Goal: Transaction & Acquisition: Purchase product/service

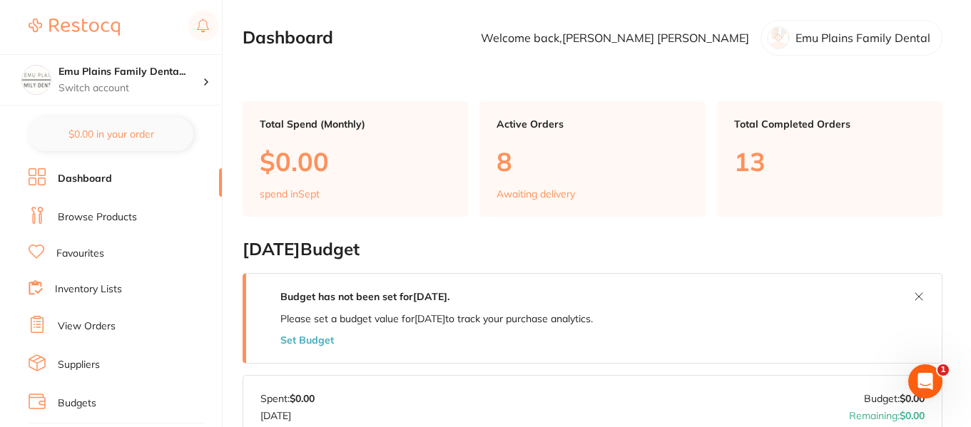
click at [98, 215] on link "Browse Products" at bounding box center [97, 218] width 79 height 14
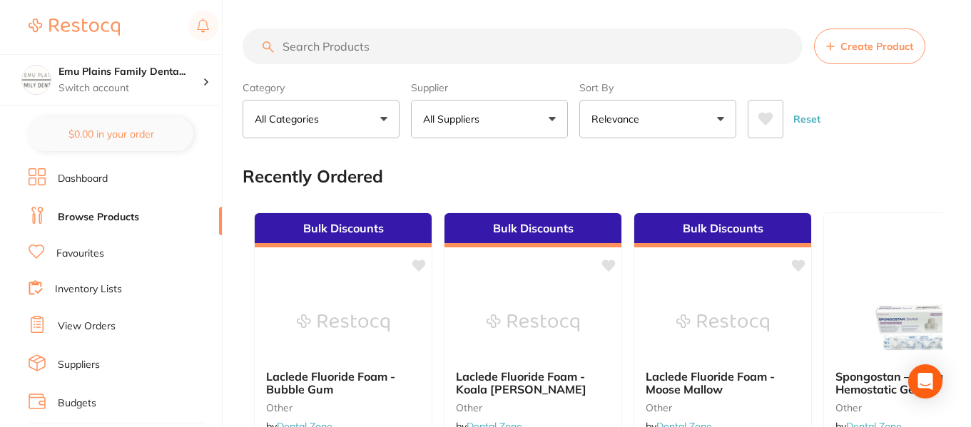
click at [317, 43] on input "search" at bounding box center [523, 47] width 560 height 36
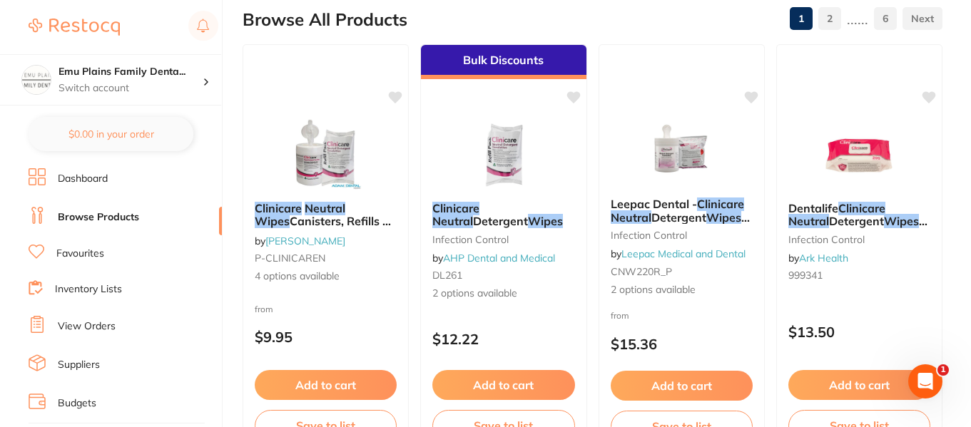
scroll to position [158, 0]
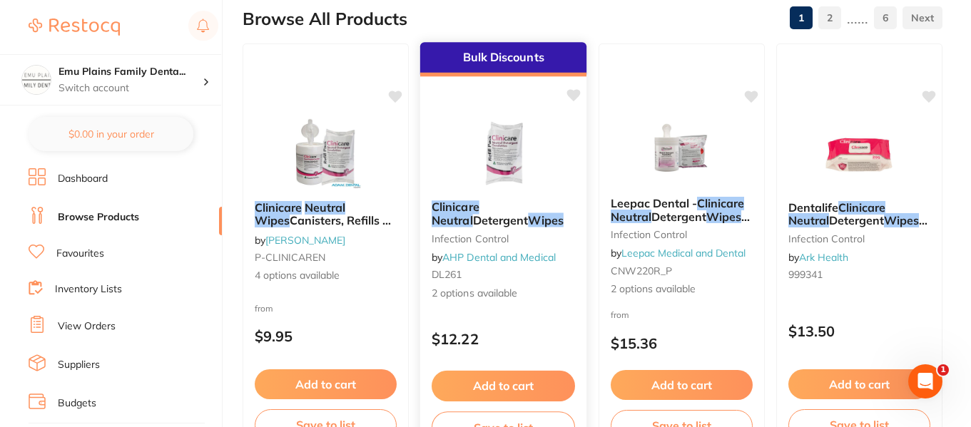
type input "clinicare neutral wipes"
click at [527, 148] on img at bounding box center [503, 153] width 93 height 72
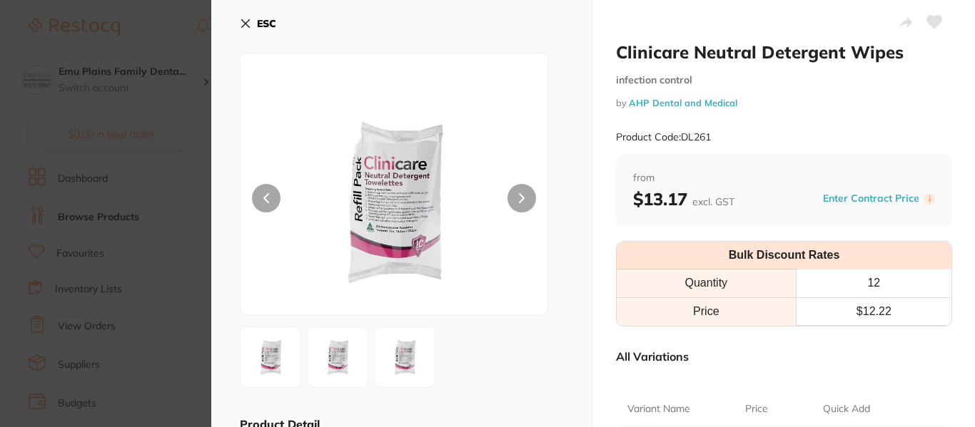
click at [250, 25] on icon at bounding box center [245, 23] width 11 height 11
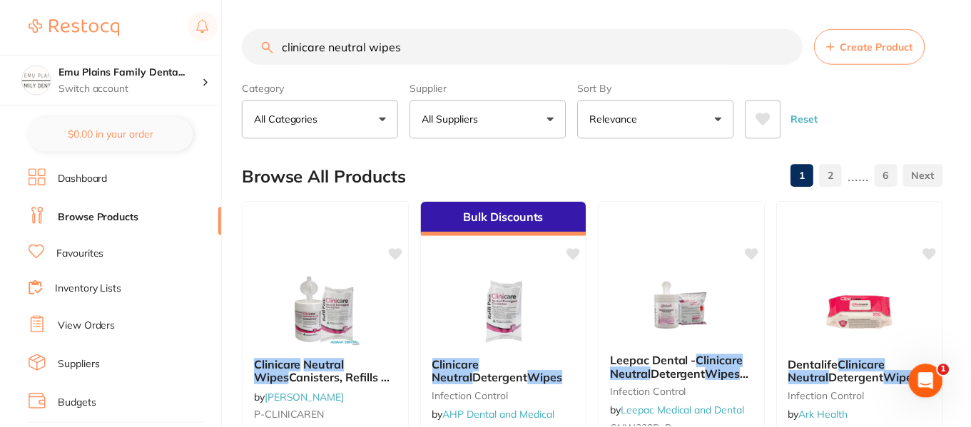
scroll to position [158, 0]
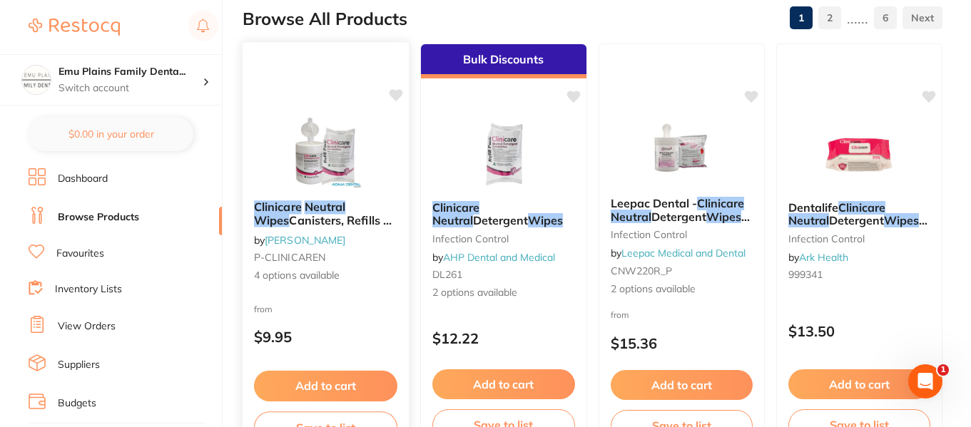
click at [322, 218] on span "Canisters, Refills & Ultra" at bounding box center [323, 227] width 138 height 28
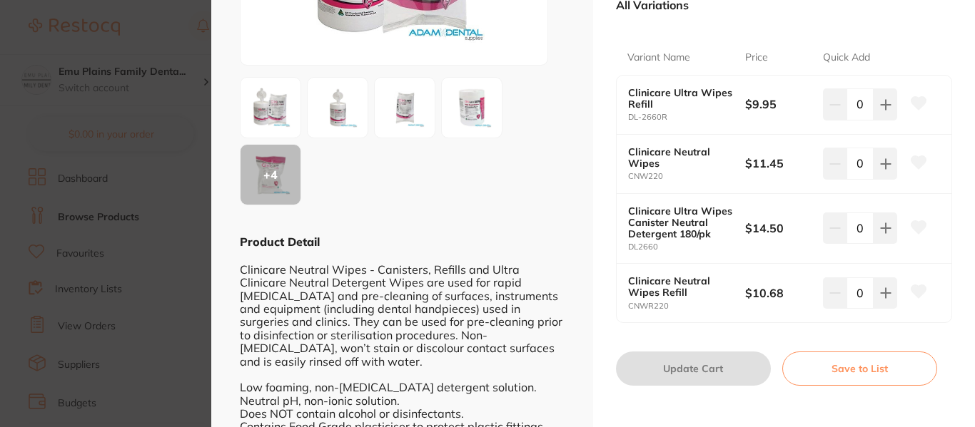
scroll to position [250, 0]
click at [158, 26] on section "Clinicare Neutral Wipes Canisters, Refills & Ultra by Adam Dental Product Code:…" at bounding box center [487, 213] width 975 height 427
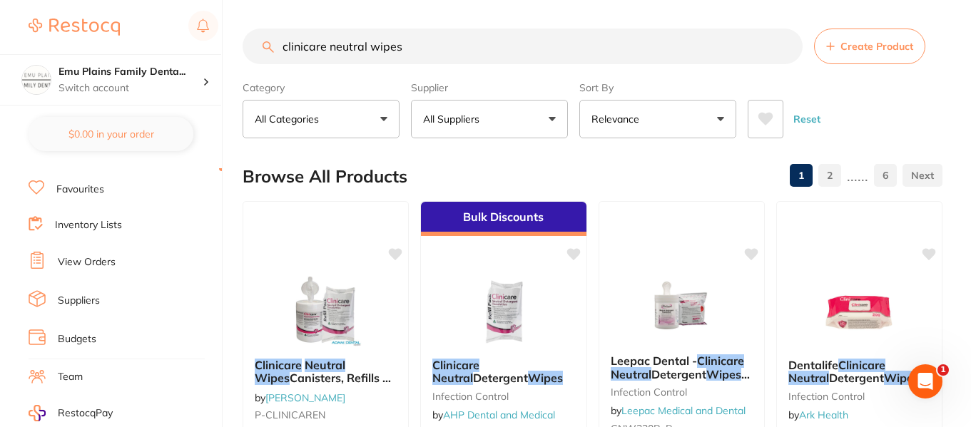
scroll to position [70, 0]
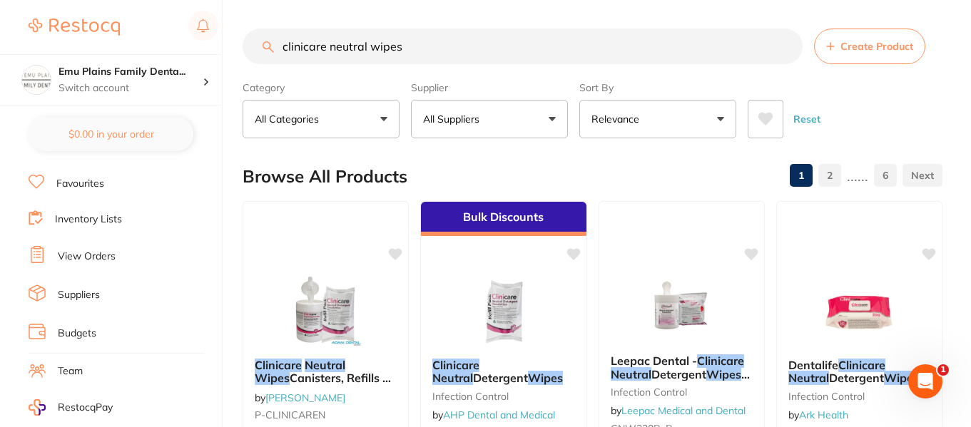
click at [100, 250] on link "View Orders" at bounding box center [87, 257] width 58 height 14
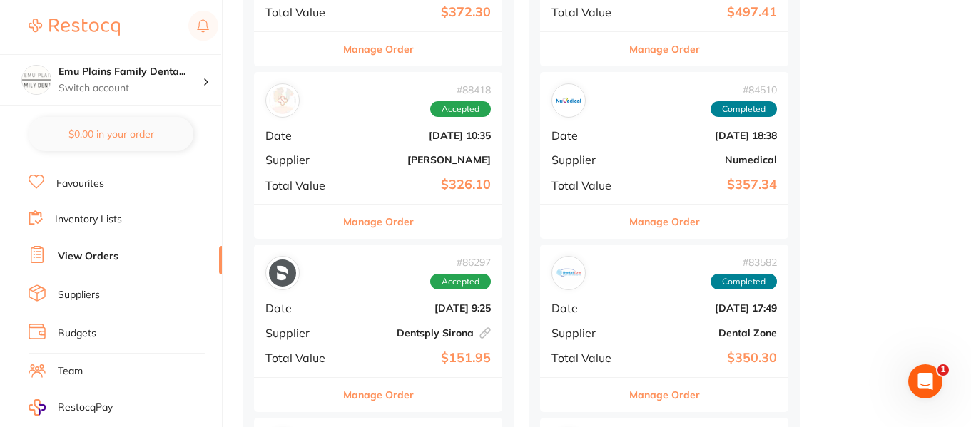
scroll to position [774, 0]
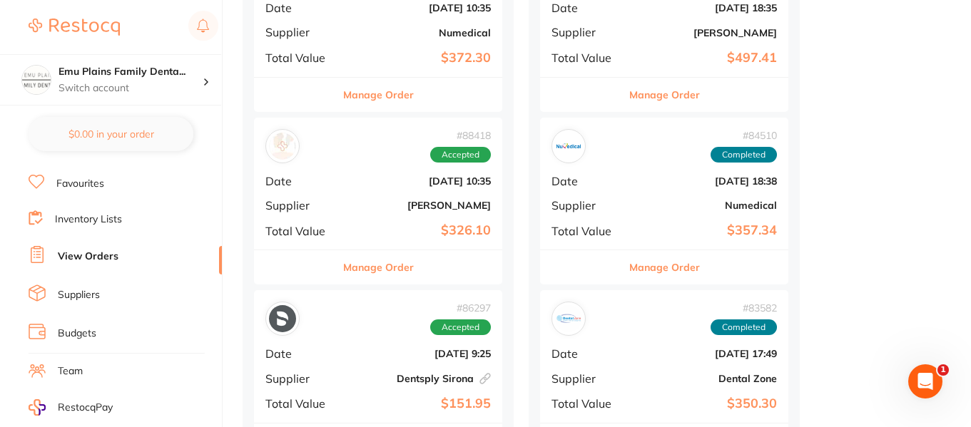
click at [337, 183] on div "# 88418 Accepted Date [DATE] 10:35 Supplier [PERSON_NAME] Total Value $326.10" at bounding box center [378, 184] width 248 height 132
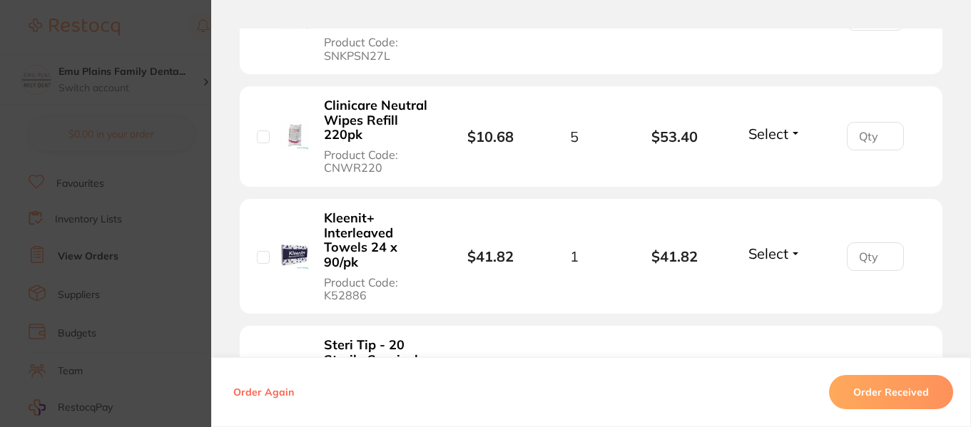
click at [337, 183] on li "Clinicare Neutral Wipes Refill 220pk Product Code: CNWR220 $10.68 5 $53.40 Sele…" at bounding box center [591, 136] width 703 height 101
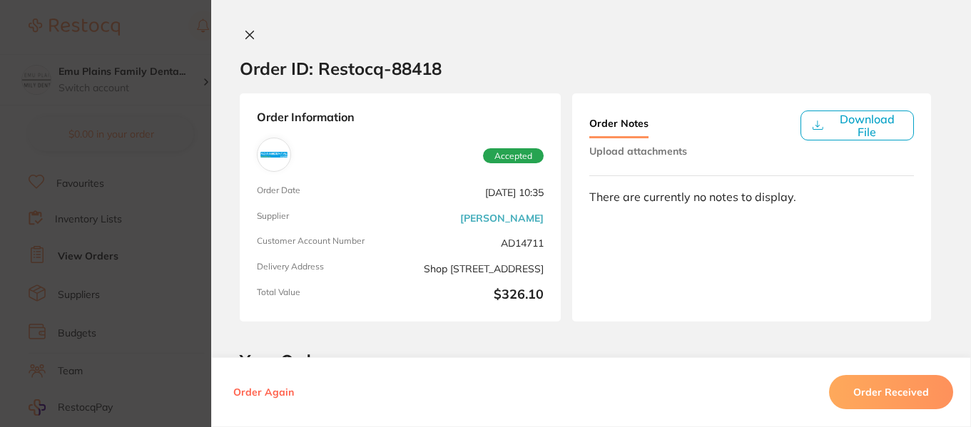
click at [244, 33] on icon at bounding box center [249, 34] width 11 height 11
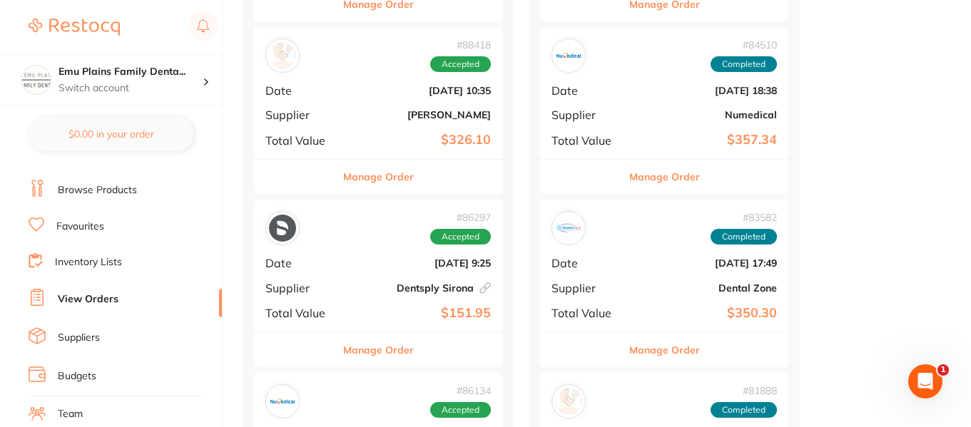
scroll to position [6, 0]
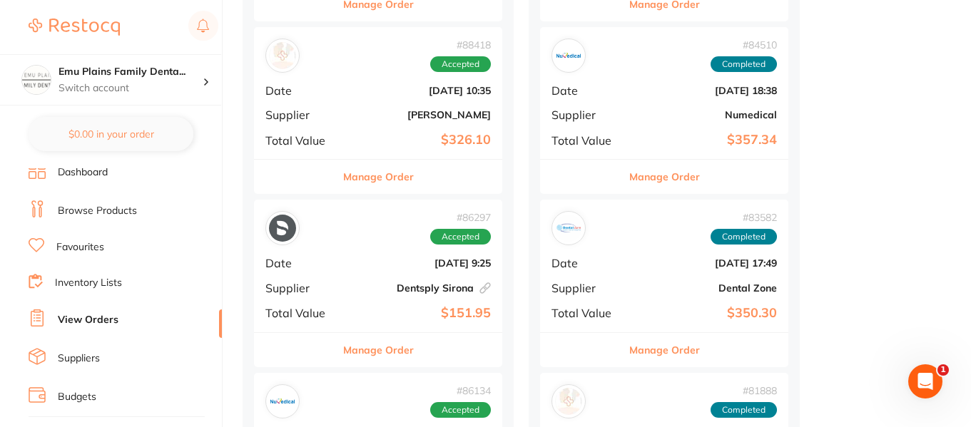
click at [96, 283] on link "Inventory Lists" at bounding box center [88, 283] width 67 height 14
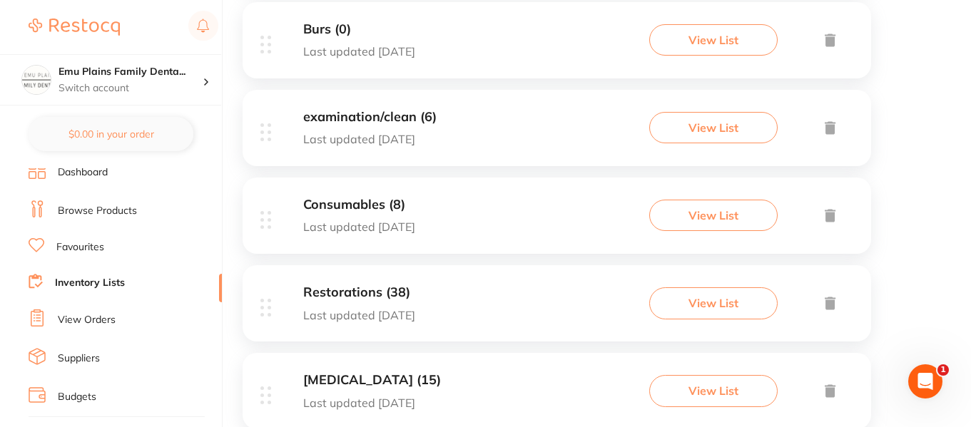
scroll to position [776, 0]
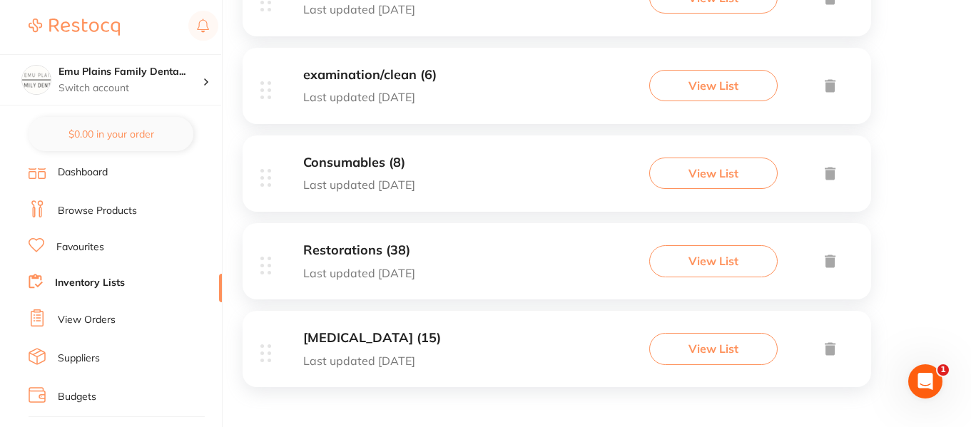
click at [387, 336] on h3 "[MEDICAL_DATA] (15)" at bounding box center [372, 338] width 138 height 15
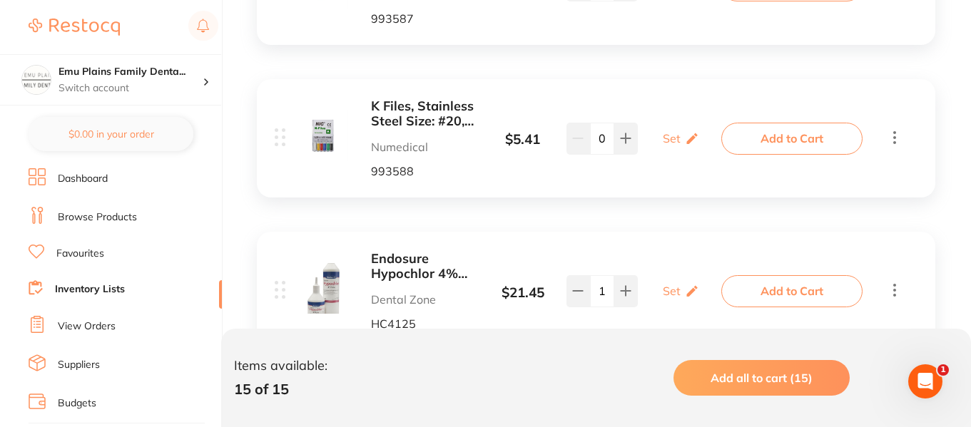
scroll to position [2371, 0]
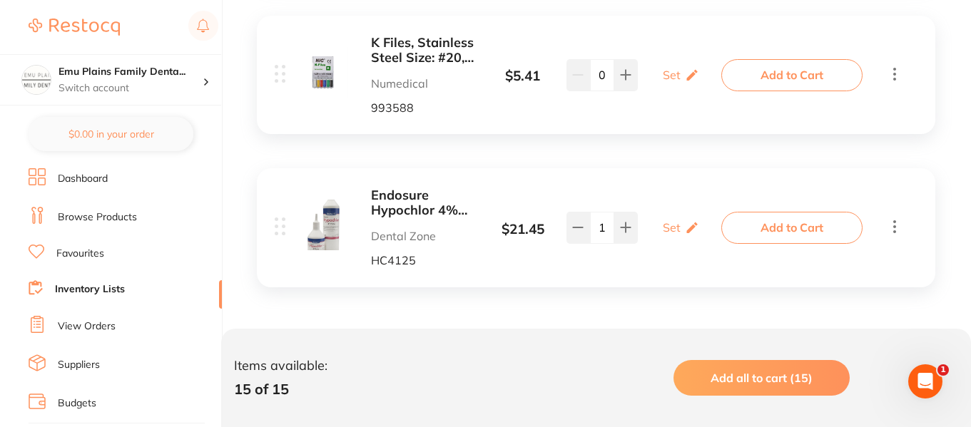
click at [399, 197] on b "Endosure Hypochlor 4% Forte Solution - 1.25L" at bounding box center [424, 202] width 107 height 29
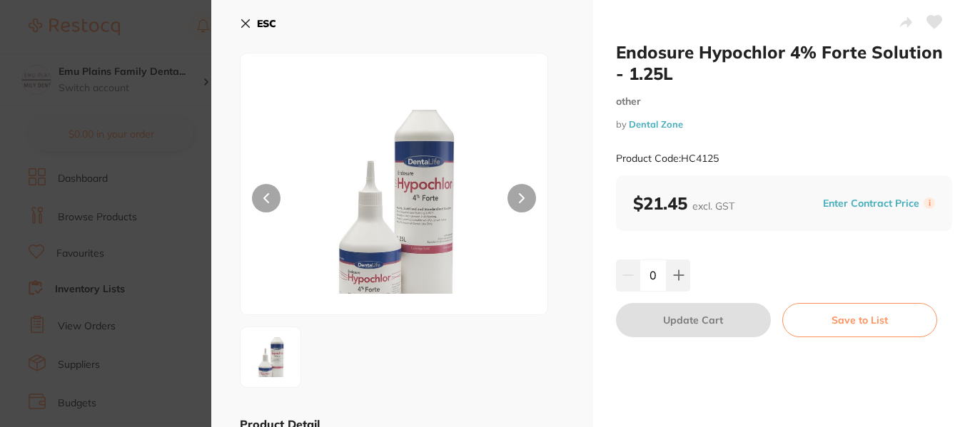
click at [245, 19] on icon at bounding box center [245, 23] width 11 height 11
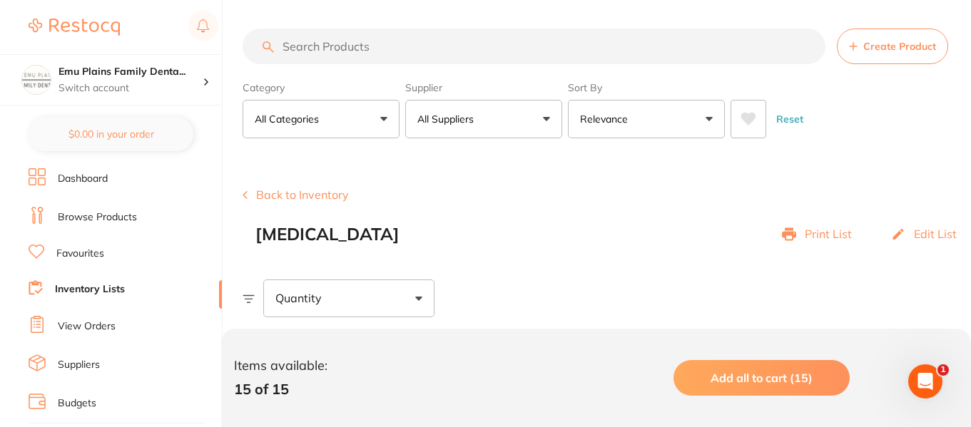
click at [98, 214] on link "Browse Products" at bounding box center [97, 218] width 79 height 14
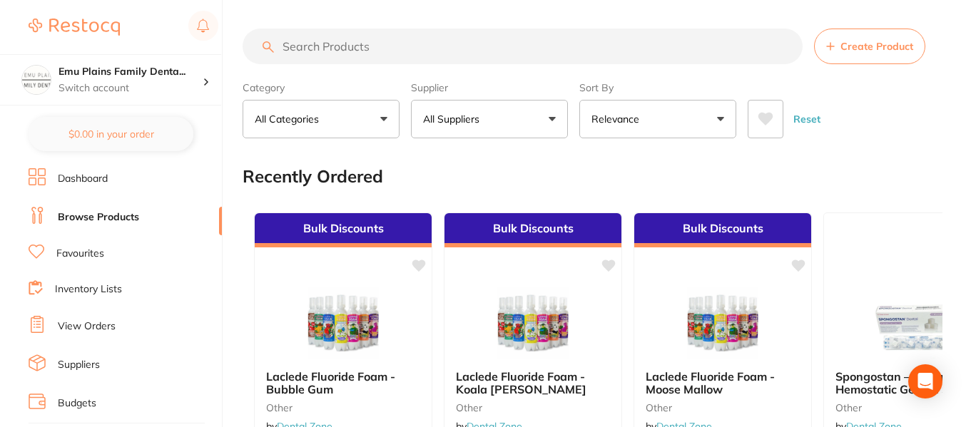
click at [358, 42] on input "search" at bounding box center [523, 47] width 560 height 36
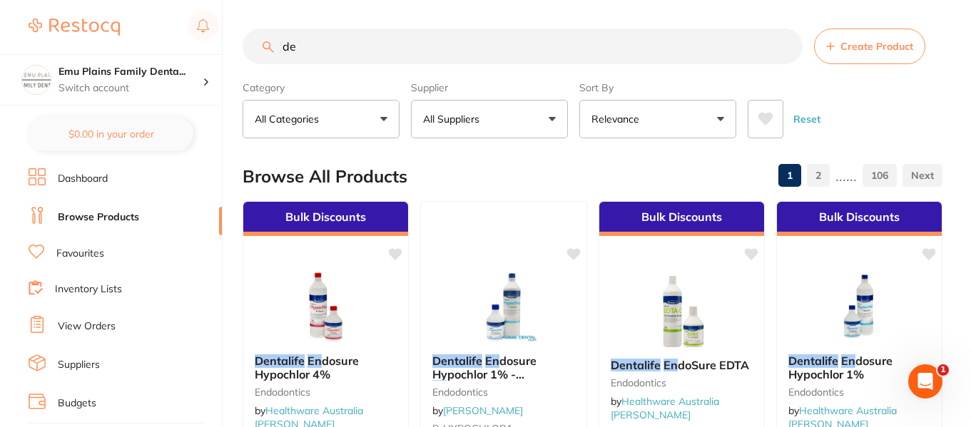
type input "d"
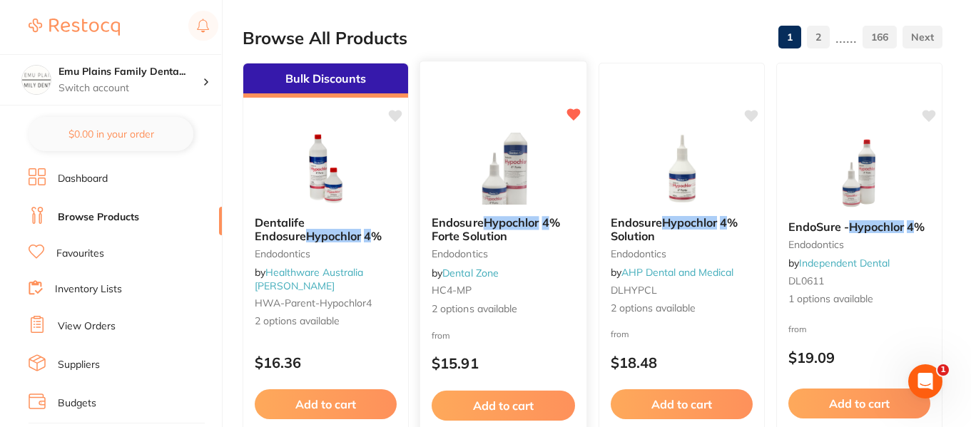
scroll to position [139, 0]
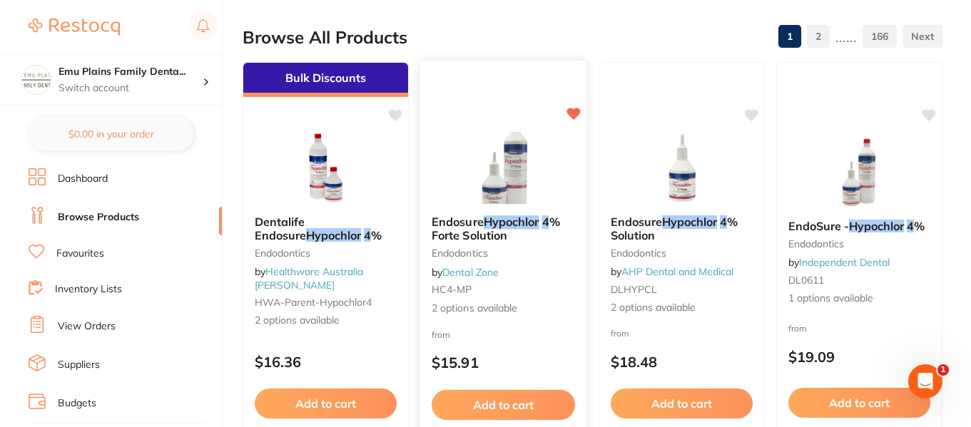
type input "Hypochlor 4%"
click at [517, 174] on img at bounding box center [503, 168] width 93 height 72
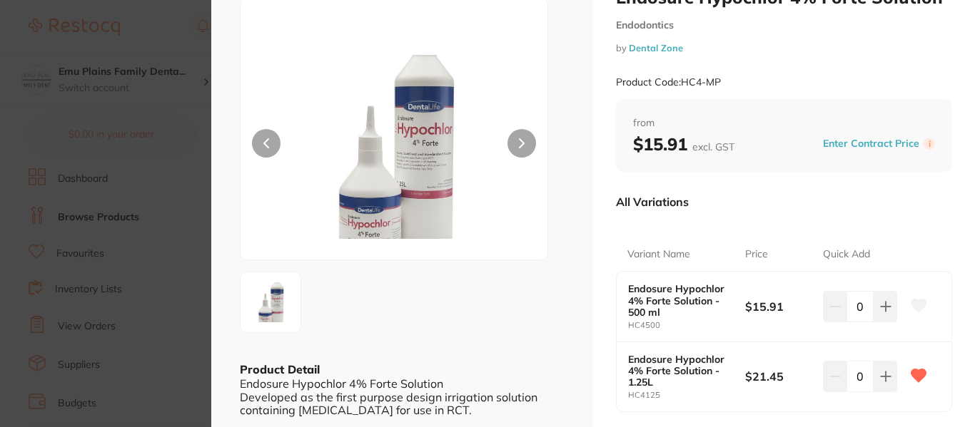
scroll to position [54, 0]
click at [884, 383] on icon at bounding box center [885, 377] width 11 height 11
type input "1"
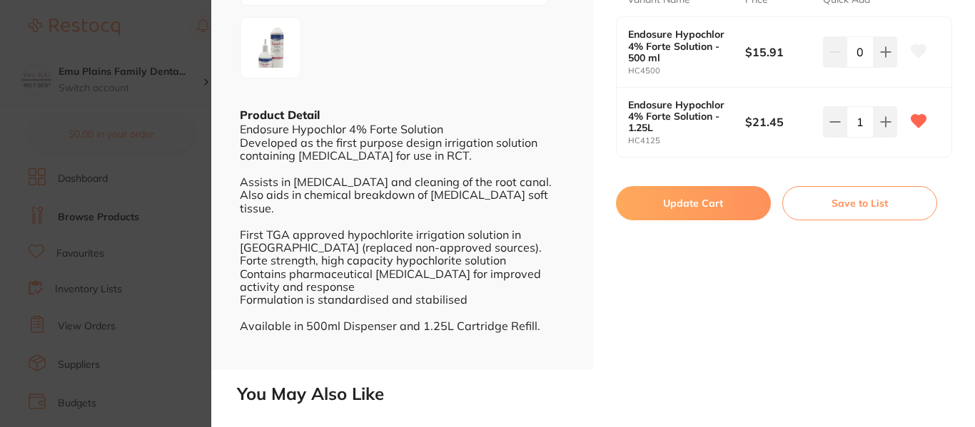
scroll to position [311, 0]
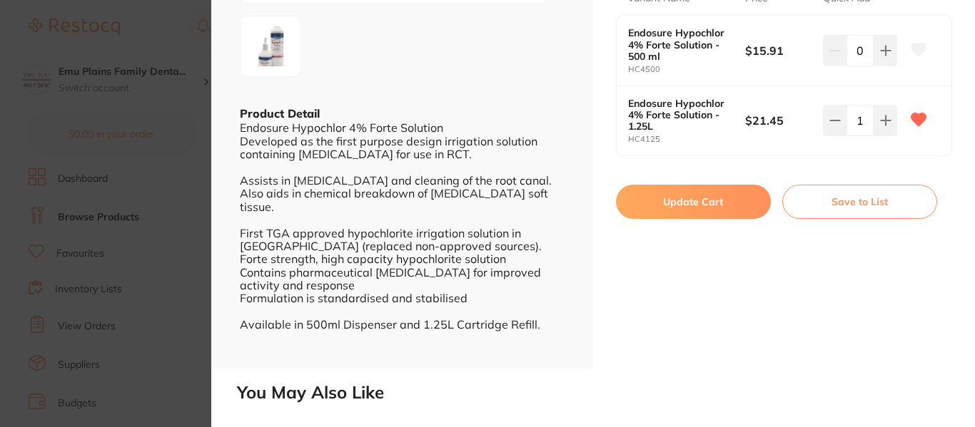
click at [692, 206] on button "Update Cart" at bounding box center [693, 202] width 155 height 34
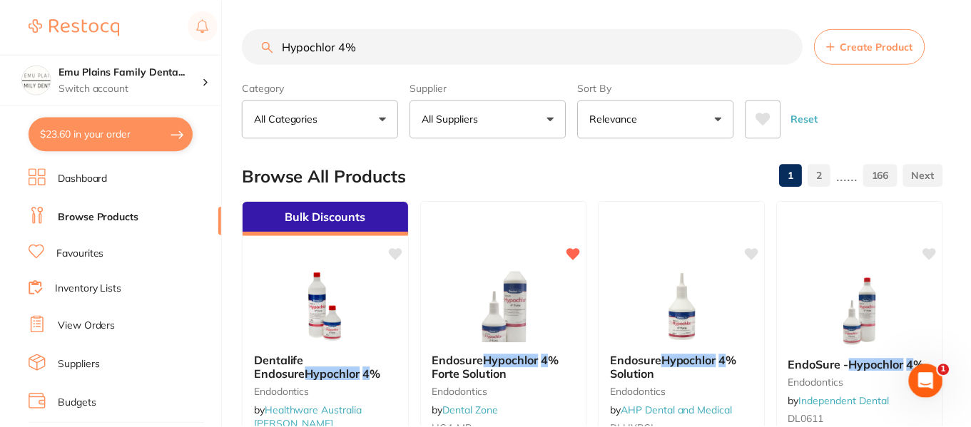
scroll to position [139, 0]
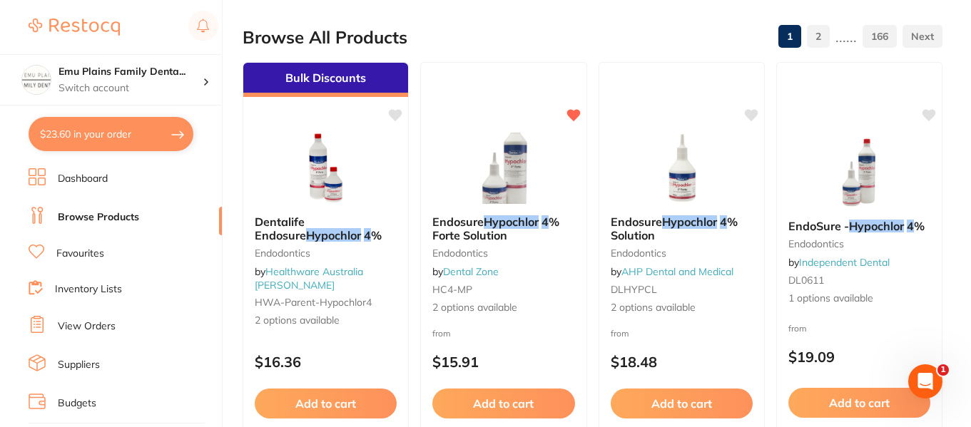
click at [113, 136] on button "$23.60 in your order" at bounding box center [111, 134] width 165 height 34
checkbox input "true"
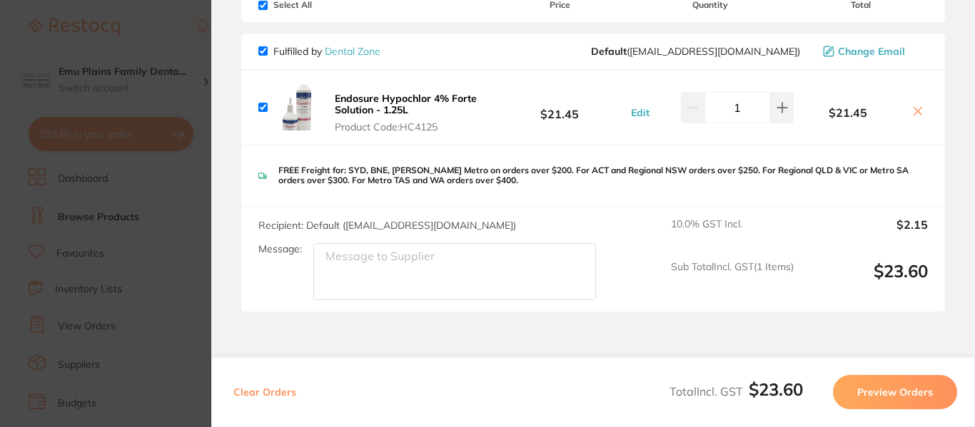
scroll to position [0, 0]
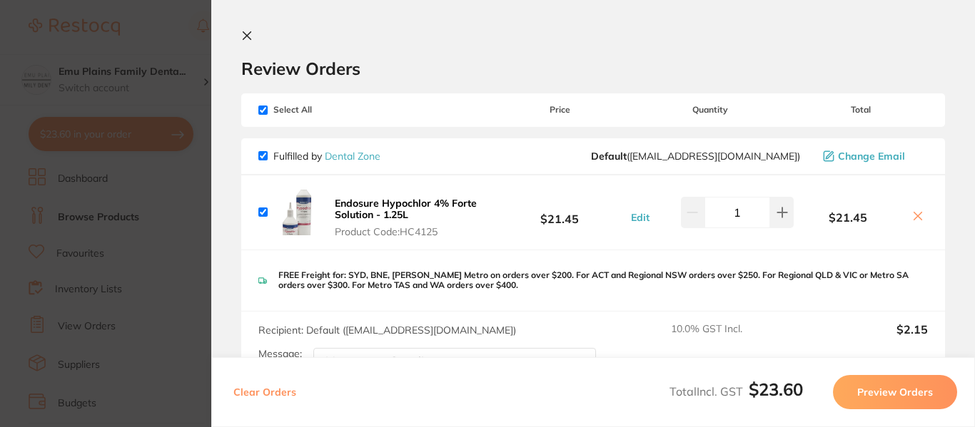
click at [250, 31] on icon at bounding box center [246, 35] width 11 height 11
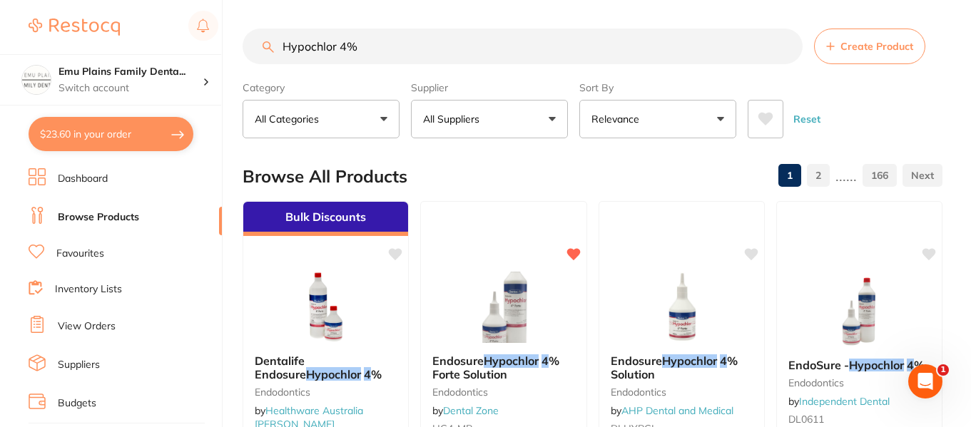
click at [374, 49] on input "Hypochlor 4%" at bounding box center [523, 47] width 560 height 36
type input "H"
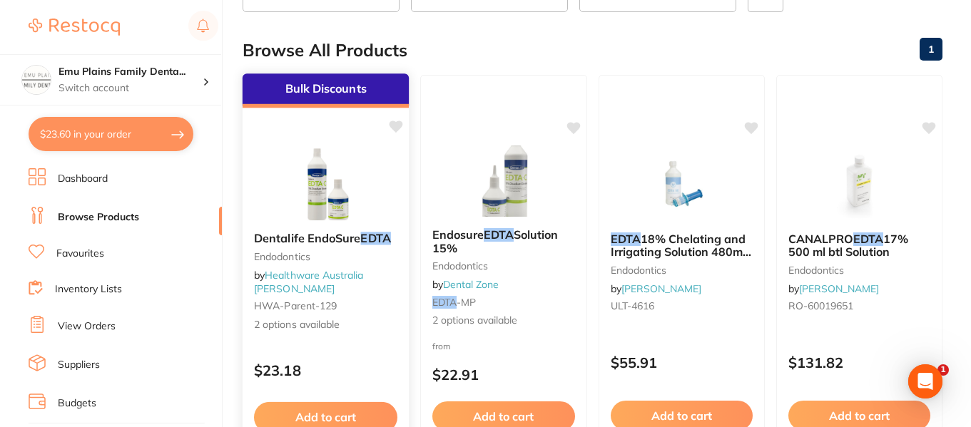
scroll to position [131, 0]
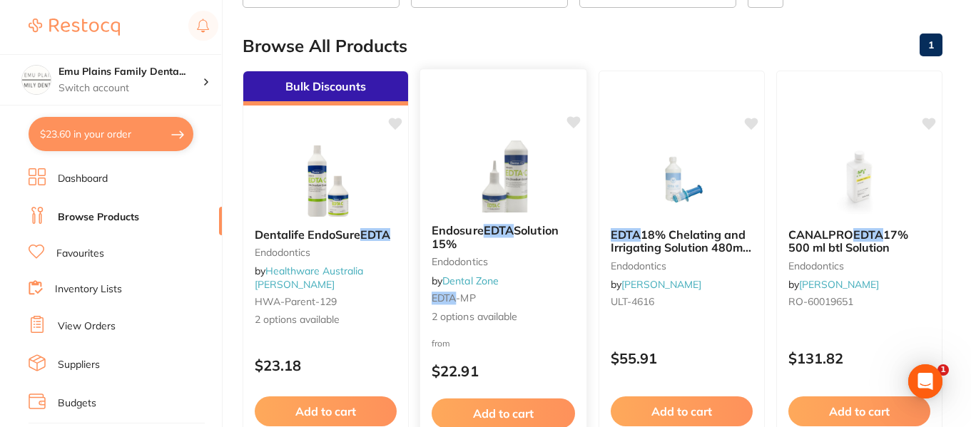
type input "edta"
click at [515, 197] on img at bounding box center [503, 177] width 93 height 72
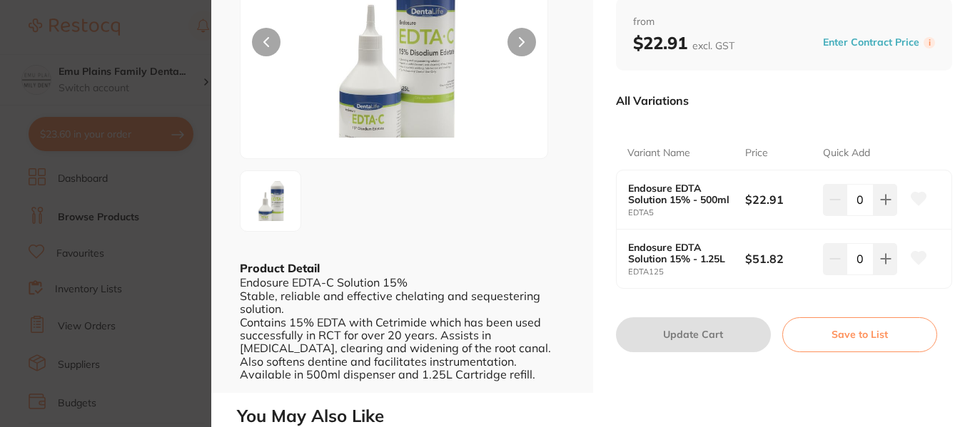
scroll to position [158, 0]
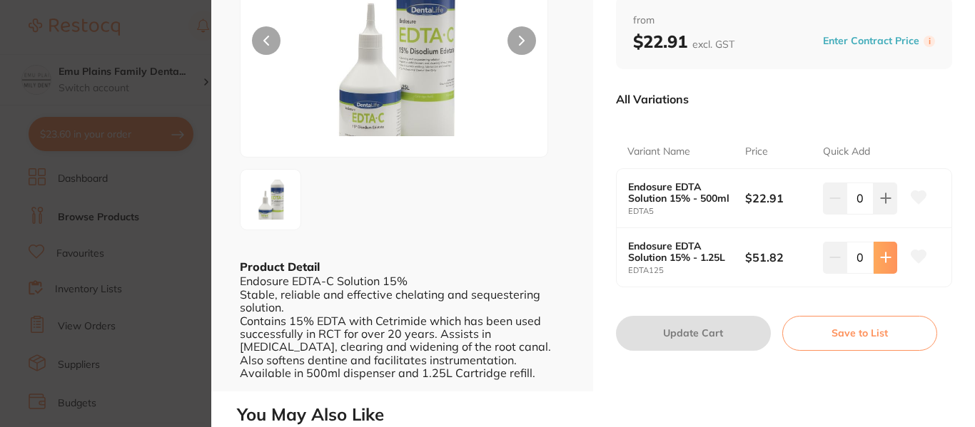
click at [880, 262] on icon at bounding box center [885, 257] width 11 height 11
type input "1"
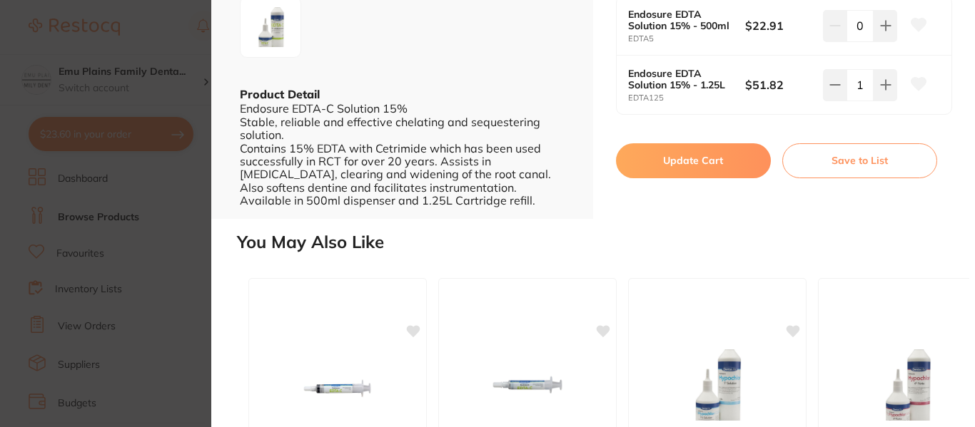
scroll to position [333, 0]
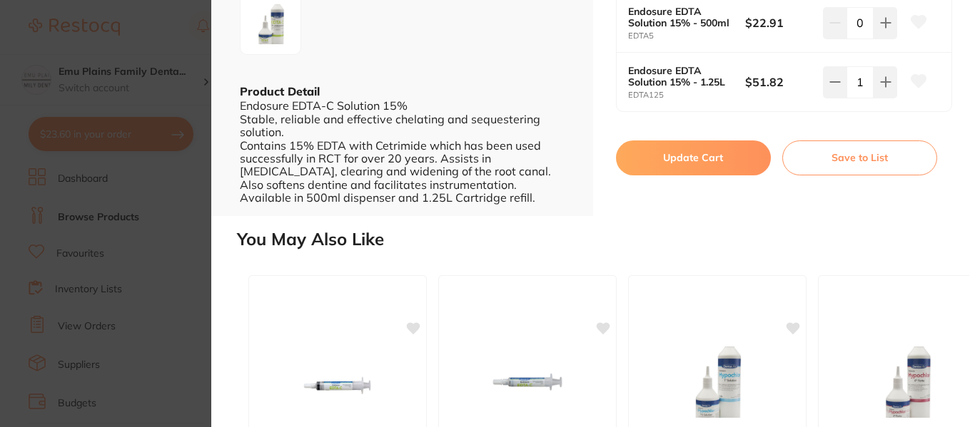
click at [708, 158] on button "Update Cart" at bounding box center [693, 158] width 155 height 34
checkbox input "false"
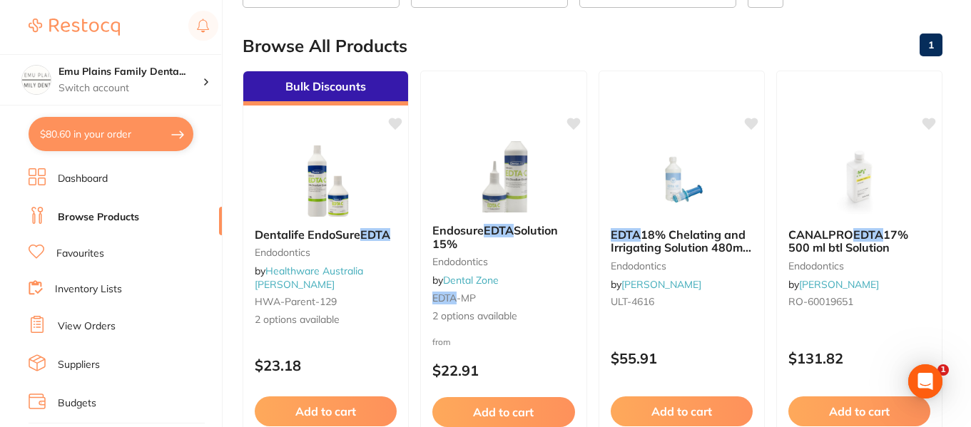
click at [136, 131] on button "$80.60 in your order" at bounding box center [111, 134] width 165 height 34
checkbox input "true"
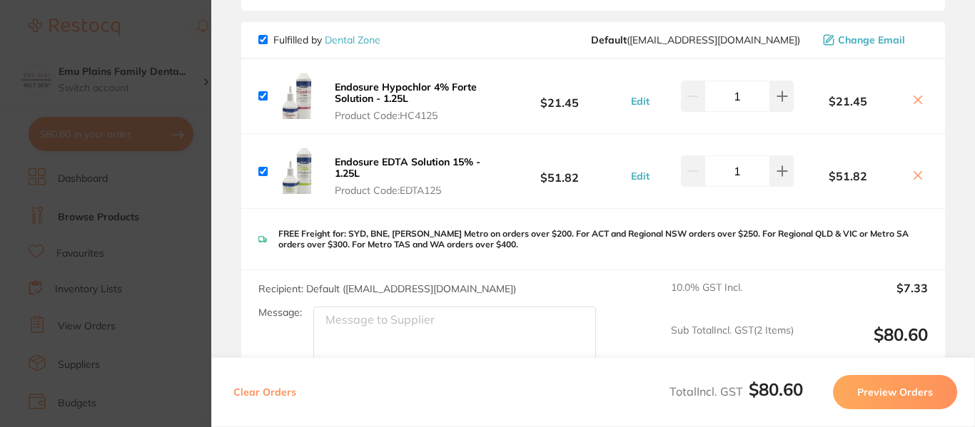
scroll to position [0, 0]
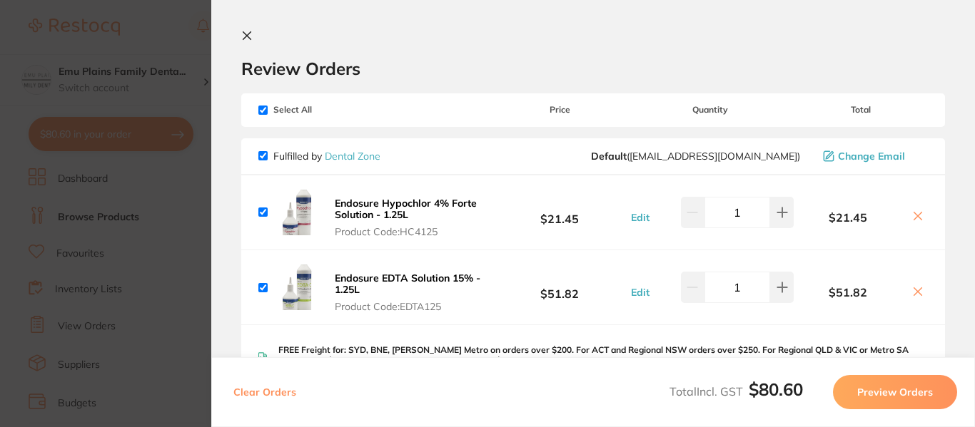
click at [251, 36] on icon at bounding box center [246, 35] width 11 height 11
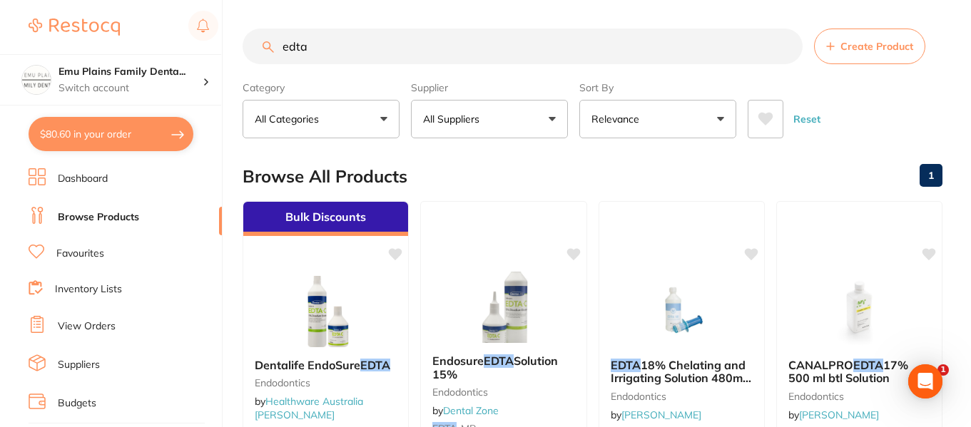
click at [784, 45] on input "edta" at bounding box center [523, 47] width 560 height 36
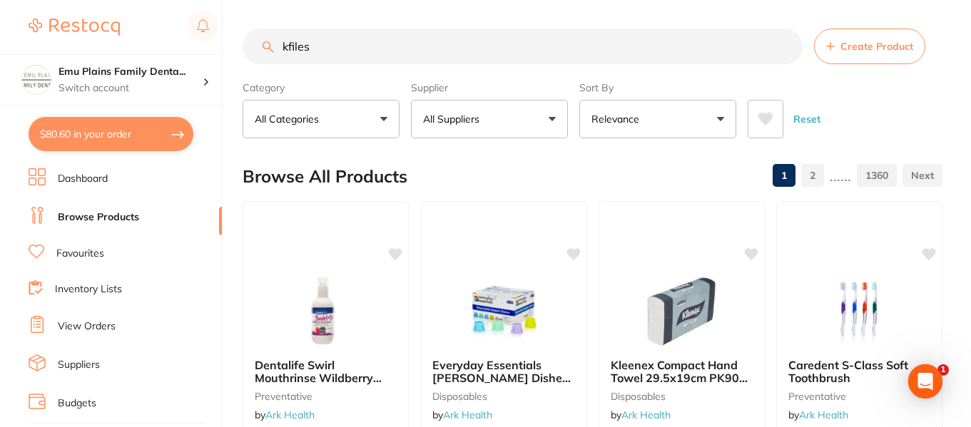
type input "kfiles"
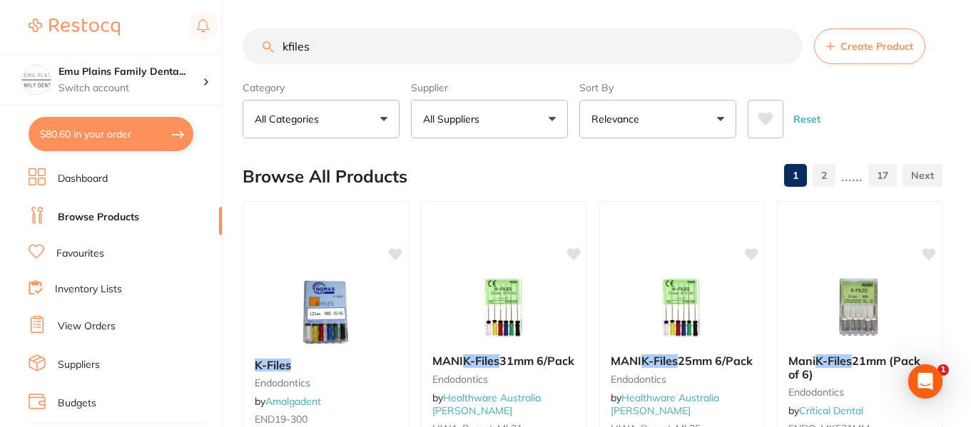
click at [554, 121] on button "All Suppliers" at bounding box center [489, 119] width 157 height 39
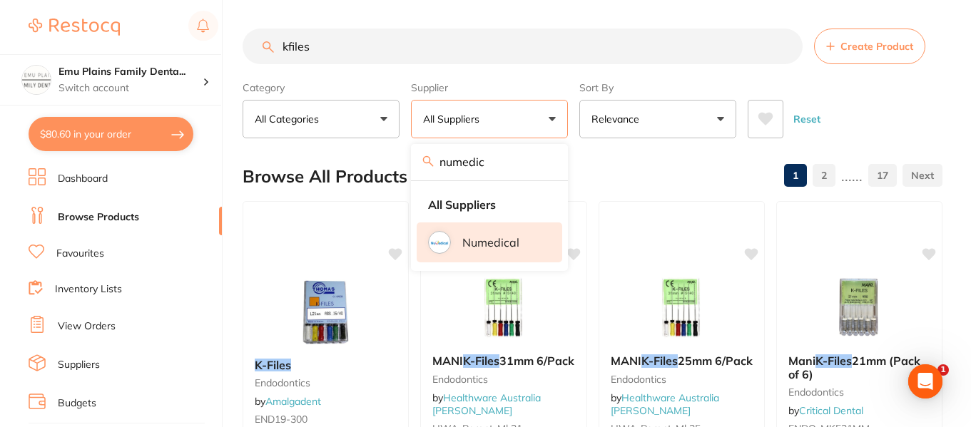
type input "numedic"
click at [453, 241] on li "Numedical" at bounding box center [490, 243] width 146 height 40
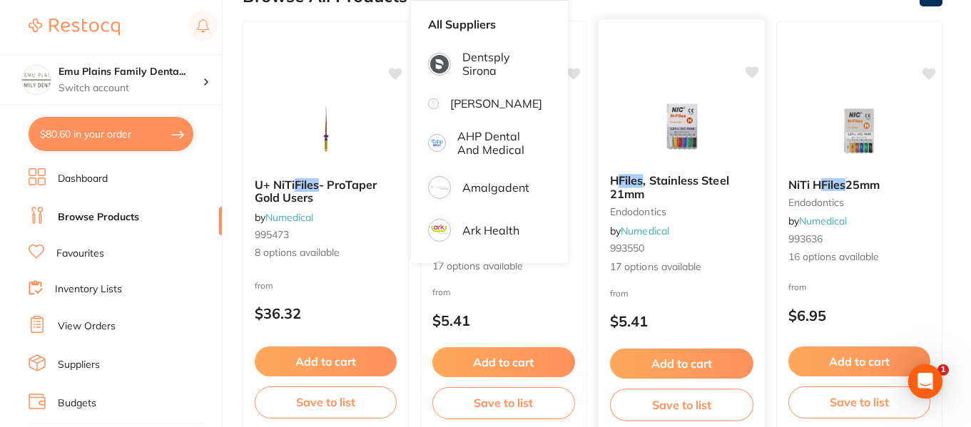
scroll to position [181, 0]
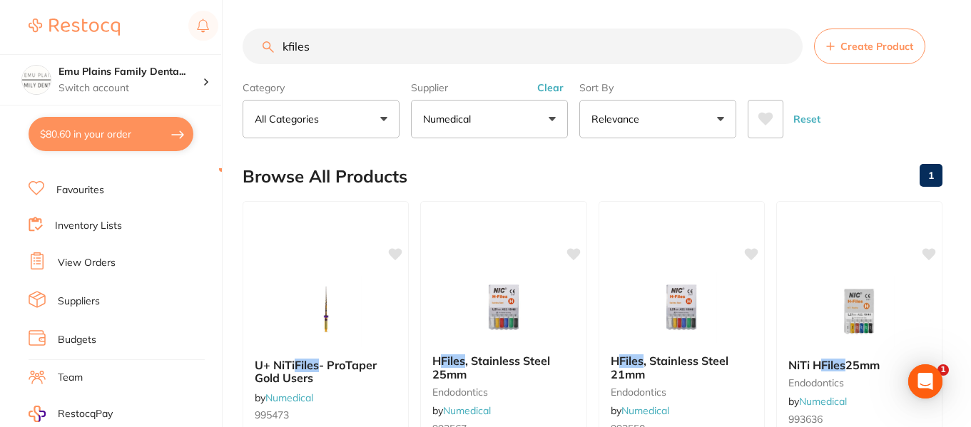
scroll to position [63, 0]
click at [97, 224] on link "Inventory Lists" at bounding box center [88, 227] width 67 height 14
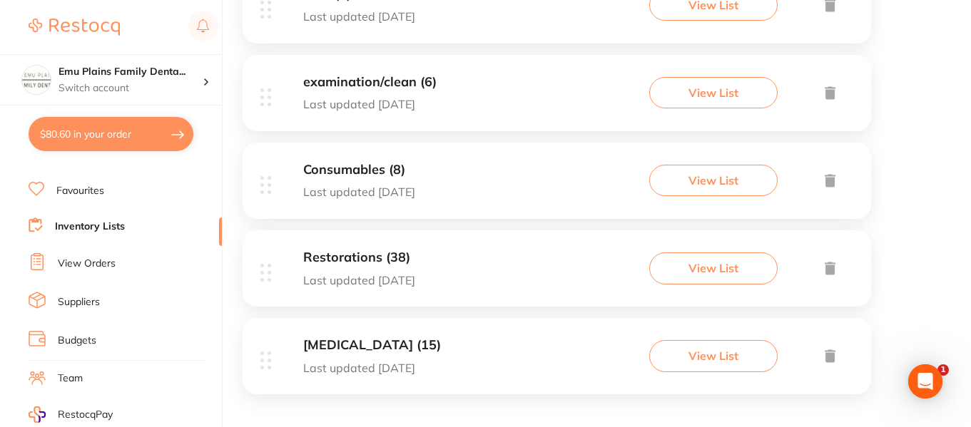
scroll to position [776, 0]
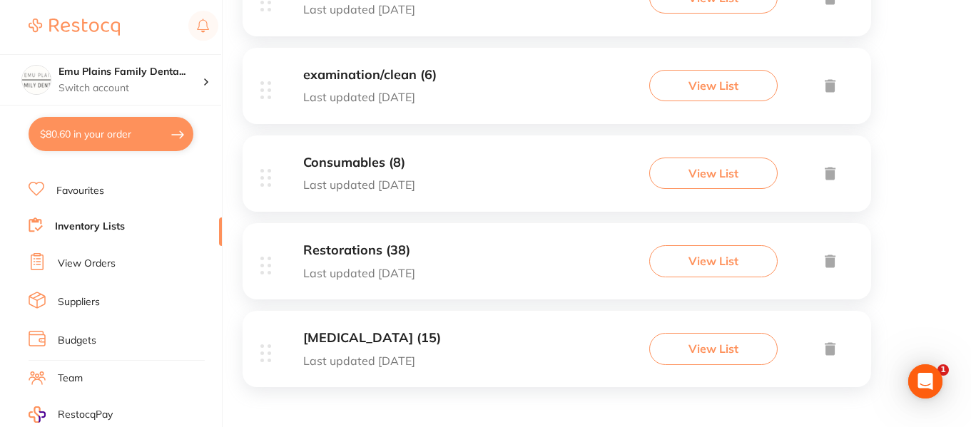
click at [397, 337] on h3 "[MEDICAL_DATA] (15)" at bounding box center [372, 338] width 138 height 15
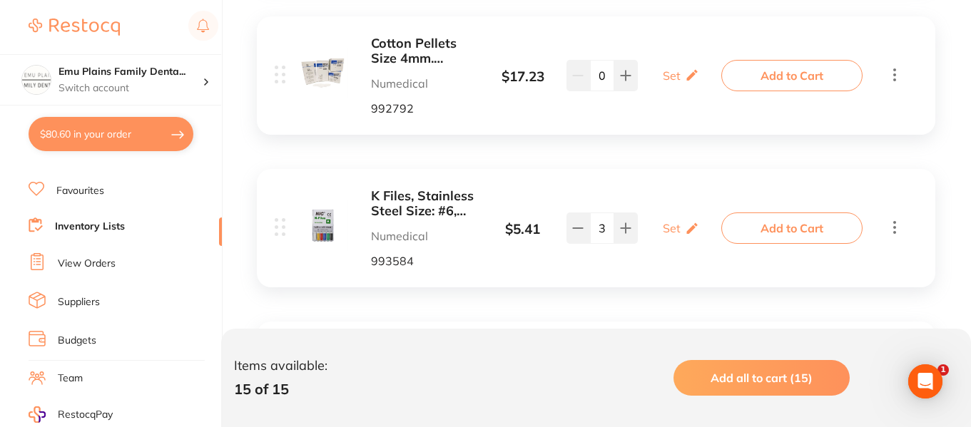
scroll to position [996, 0]
click at [425, 210] on b "K Files, Stainless Steel Size: #6, 25mm" at bounding box center [424, 202] width 107 height 29
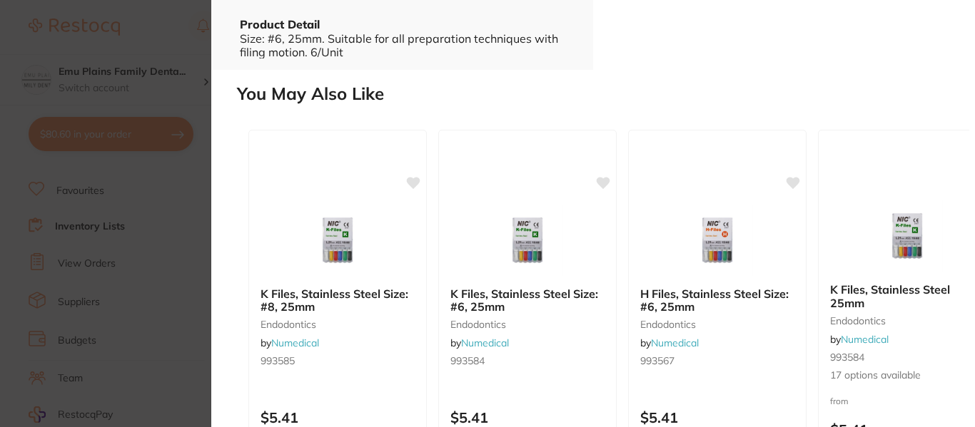
click at [343, 248] on img at bounding box center [337, 240] width 93 height 71
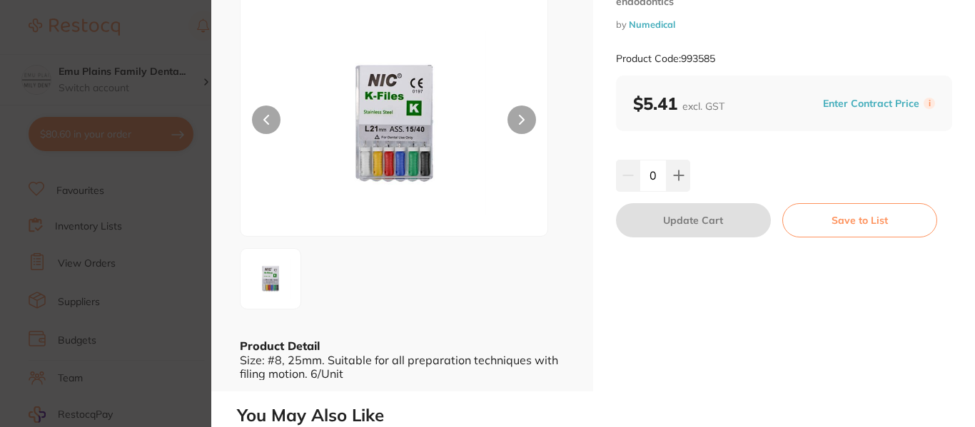
scroll to position [72, 0]
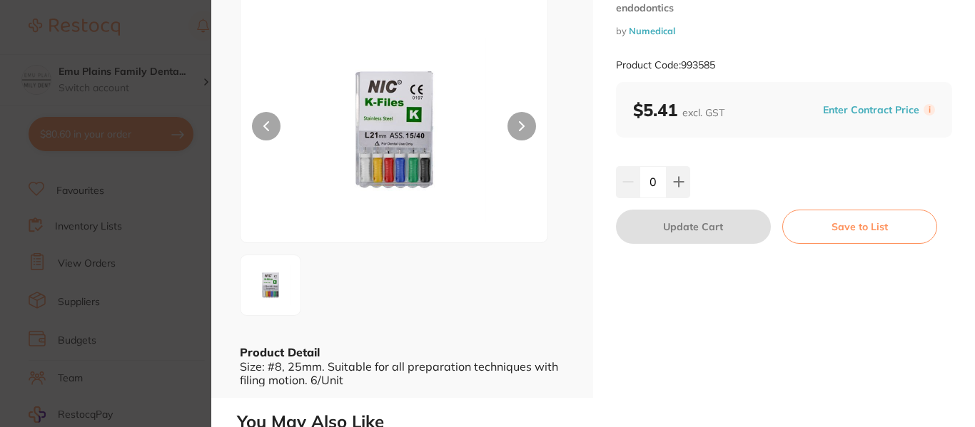
click at [526, 123] on button at bounding box center [521, 126] width 29 height 29
click at [678, 186] on icon at bounding box center [678, 181] width 11 height 11
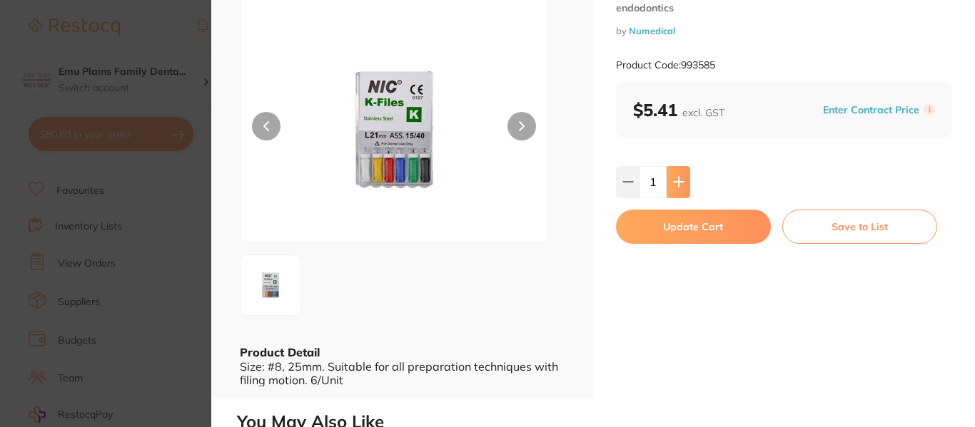
click at [678, 186] on icon at bounding box center [678, 181] width 11 height 11
type input "3"
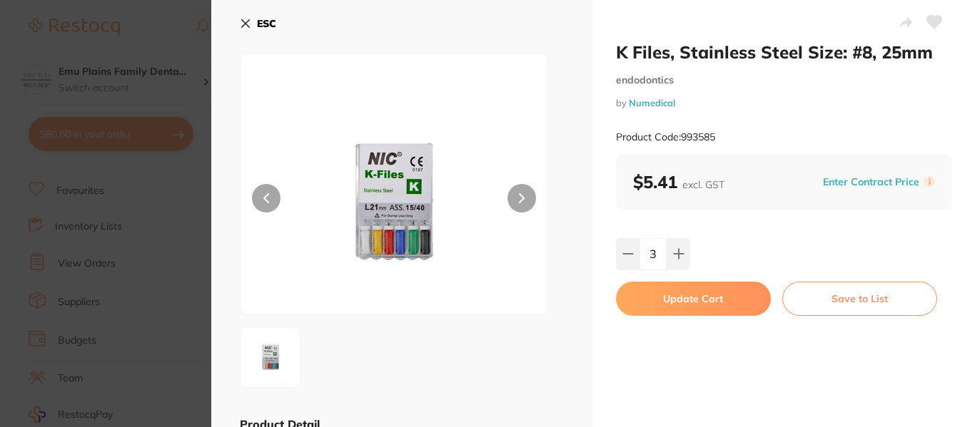
click at [706, 293] on button "Update Cart" at bounding box center [693, 299] width 155 height 34
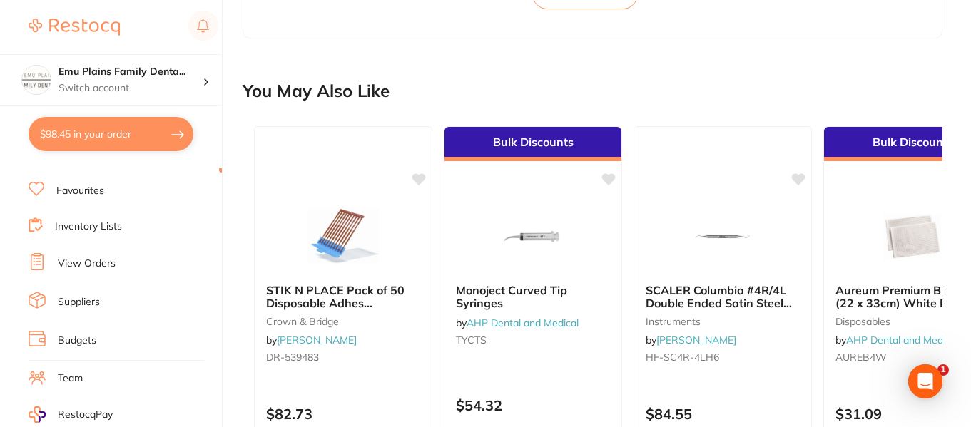
scroll to position [883, 0]
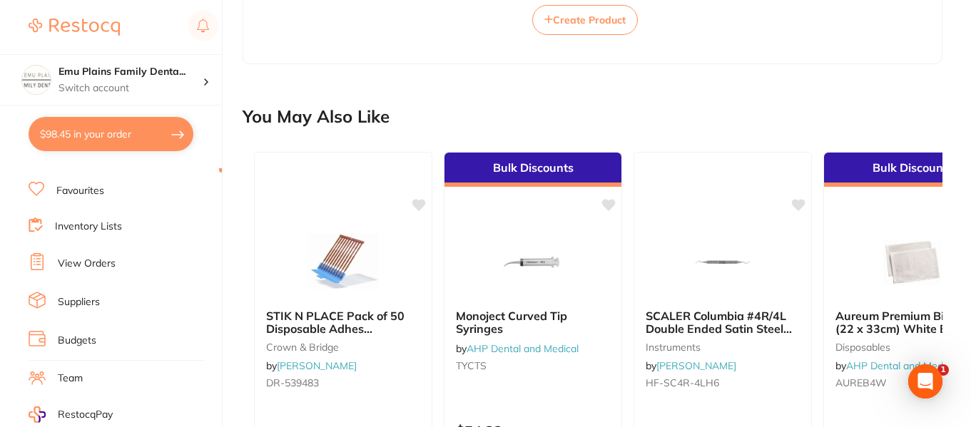
click at [109, 146] on button "$98.45 in your order" at bounding box center [111, 134] width 165 height 34
checkbox input "true"
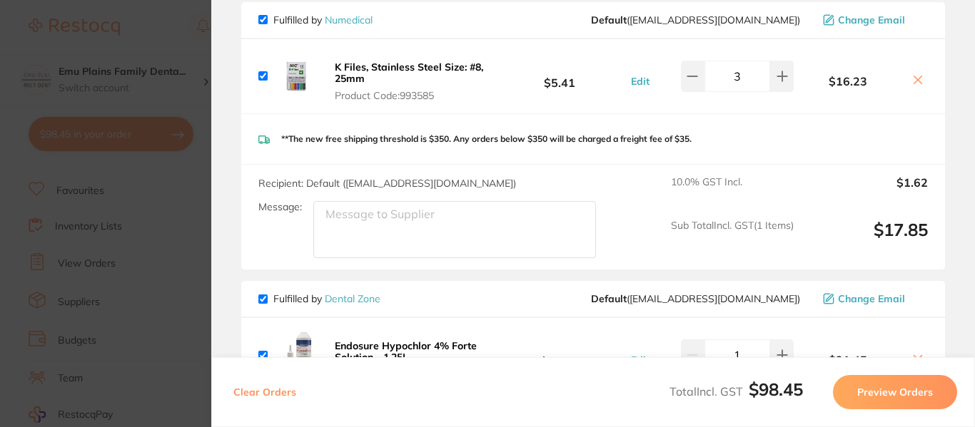
scroll to position [0, 0]
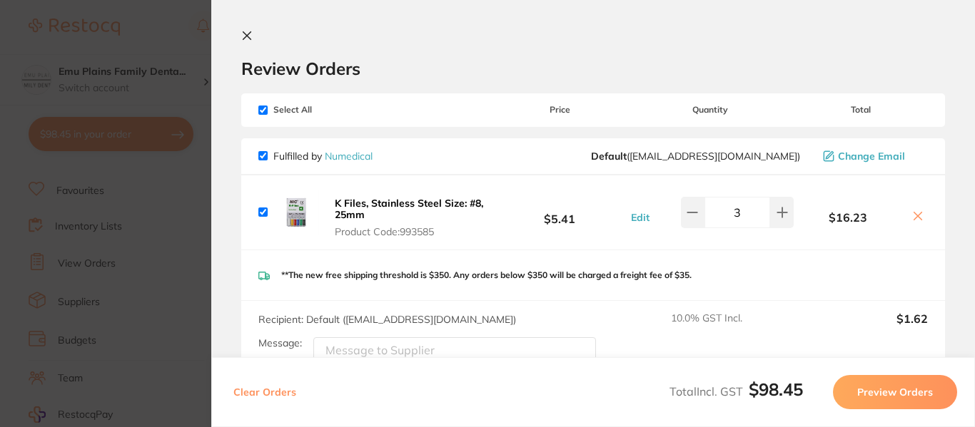
click at [395, 201] on b "K Files, Stainless Steel Size: #8, 25mm" at bounding box center [409, 209] width 148 height 24
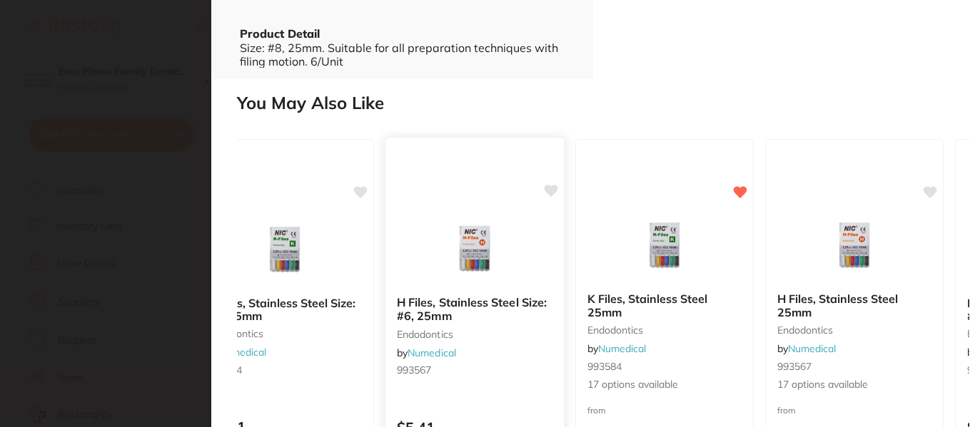
scroll to position [0, 254]
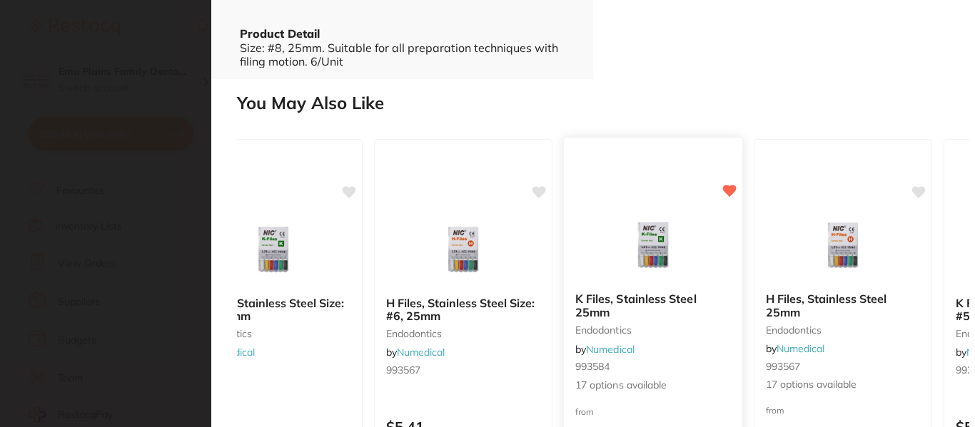
click at [669, 298] on b "K Files, Stainless Steel 25mm" at bounding box center [653, 306] width 156 height 26
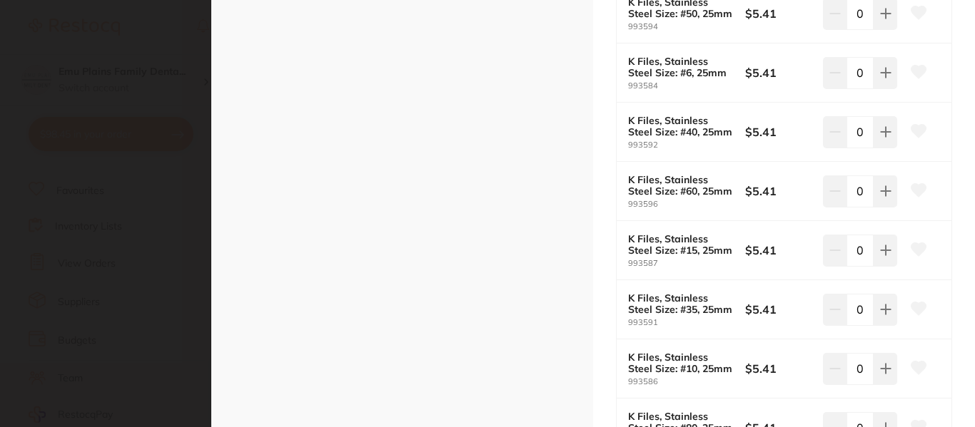
scroll to position [462, 0]
click at [888, 371] on button at bounding box center [886, 368] width 24 height 31
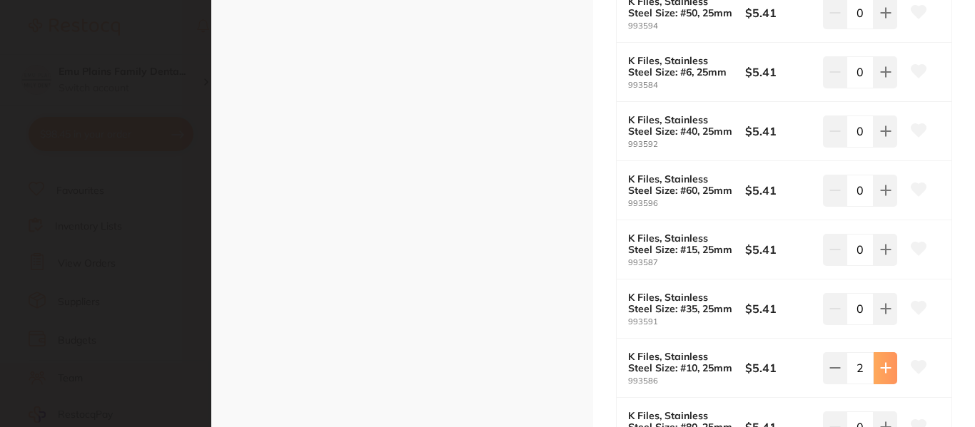
type input "3"
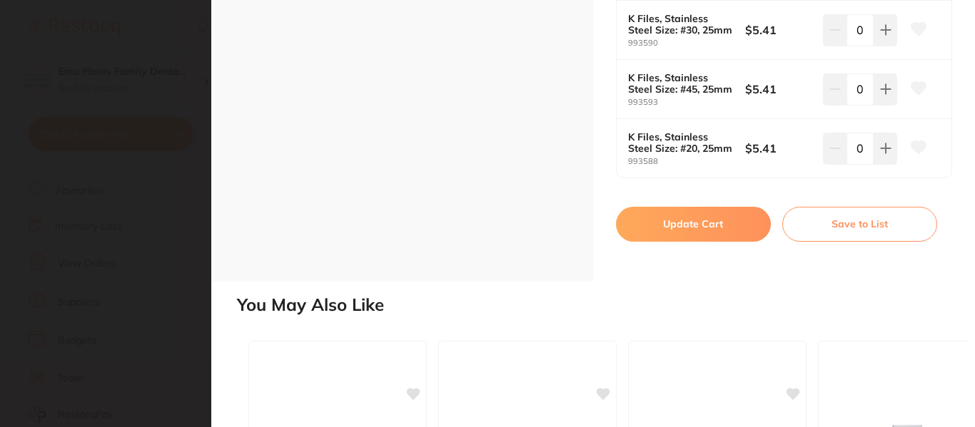
scroll to position [1156, 0]
click at [697, 223] on button "Update Cart" at bounding box center [693, 223] width 155 height 34
checkbox input "false"
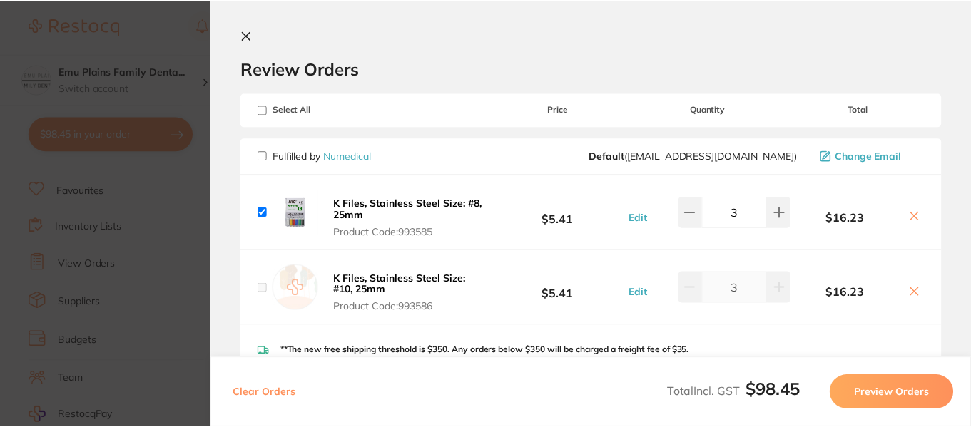
scroll to position [883, 0]
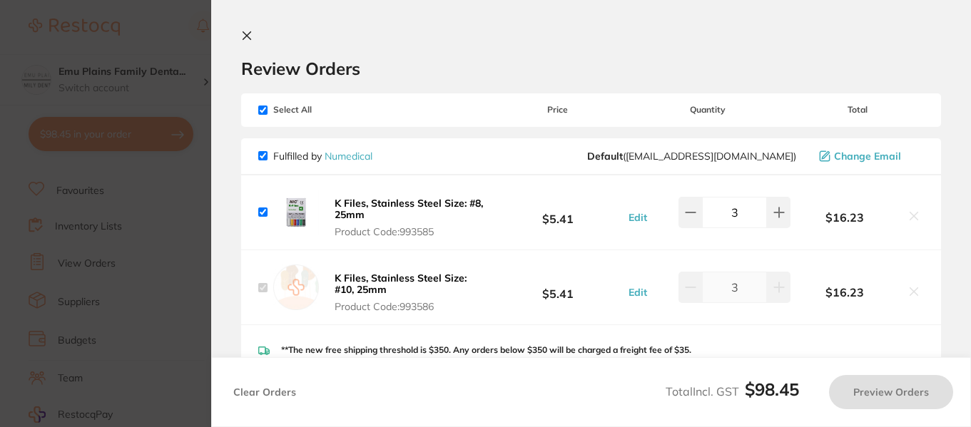
checkbox input "true"
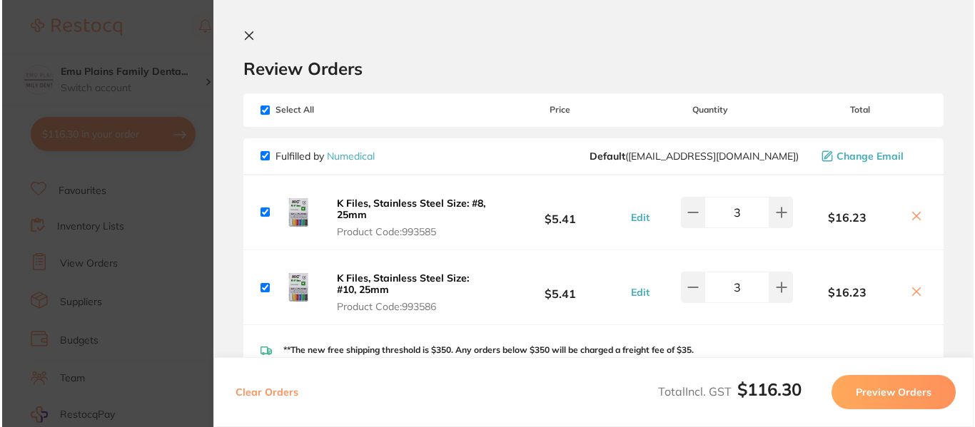
scroll to position [0, 0]
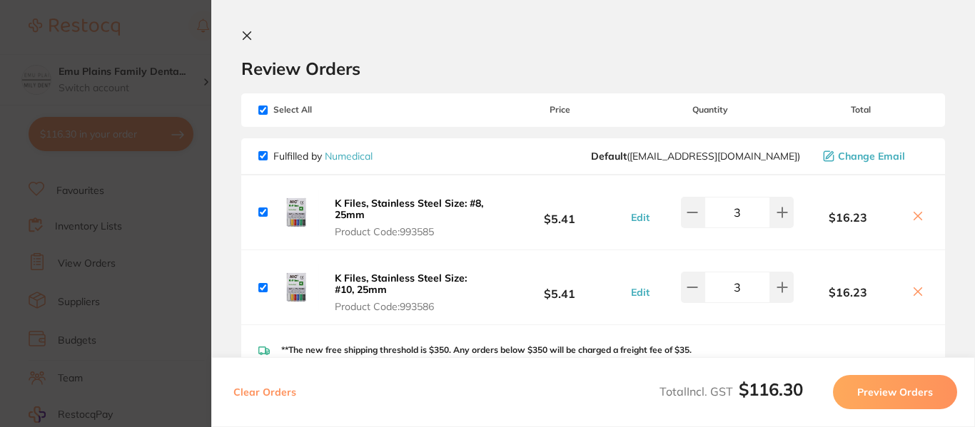
click at [249, 37] on icon at bounding box center [247, 36] width 8 height 8
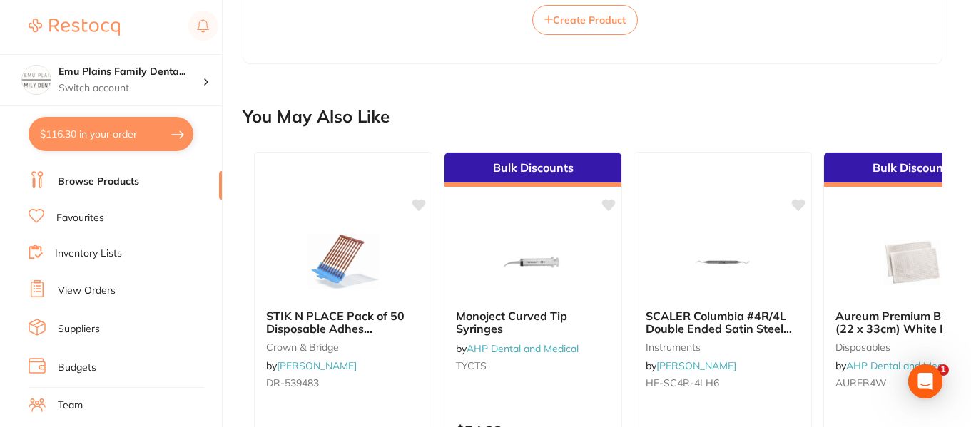
scroll to position [35, 0]
click at [101, 295] on link "View Orders" at bounding box center [87, 292] width 58 height 14
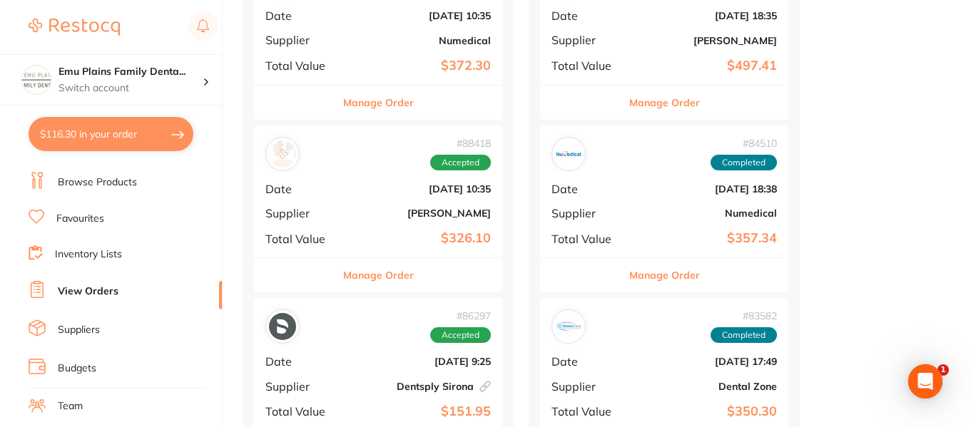
scroll to position [767, 0]
click at [353, 226] on div "# 88418 Accepted Date [DATE] 10:35 Supplier [PERSON_NAME] Total Value $326.10" at bounding box center [378, 191] width 248 height 132
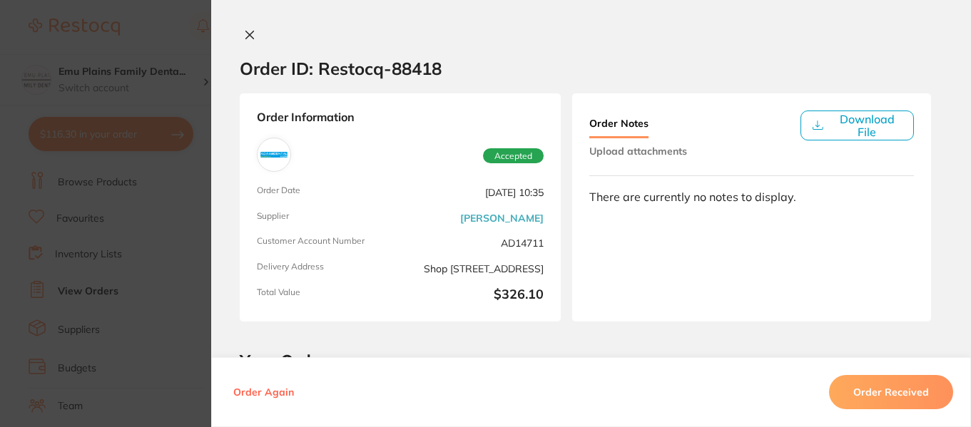
scroll to position [35, 0]
drag, startPoint x: 245, startPoint y: 26, endPoint x: 245, endPoint y: 36, distance: 9.3
click at [245, 36] on div "Order ID: Restocq- 88418 Order Information Accepted Order Date [DATE] 10:35 Sup…" at bounding box center [591, 213] width 760 height 427
click at [246, 36] on icon at bounding box center [250, 35] width 8 height 8
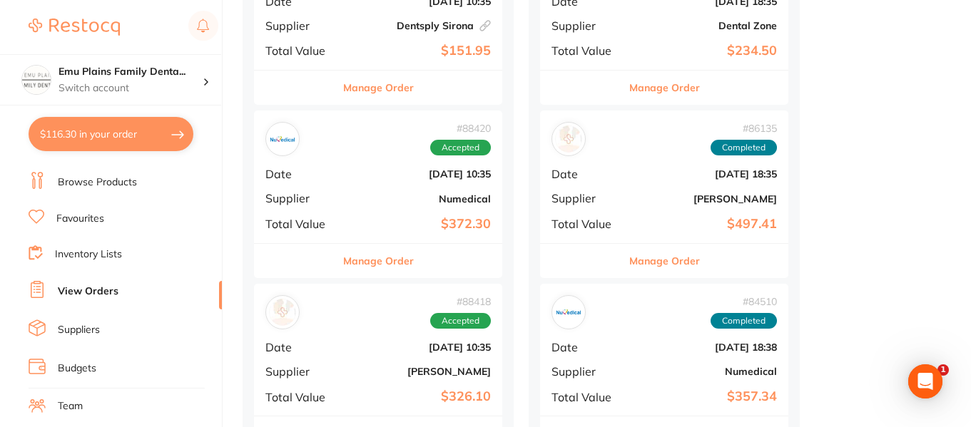
scroll to position [673, 0]
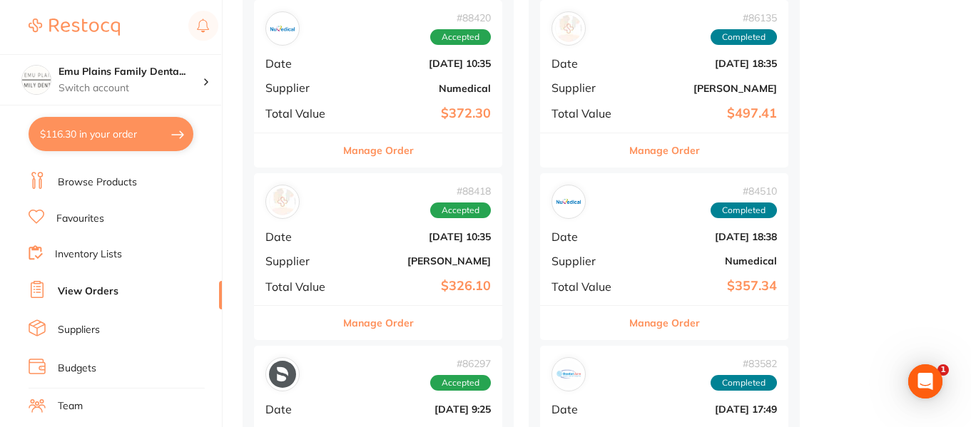
scroll to position [719, 0]
click at [361, 240] on b "[DATE] 10:35" at bounding box center [419, 236] width 143 height 11
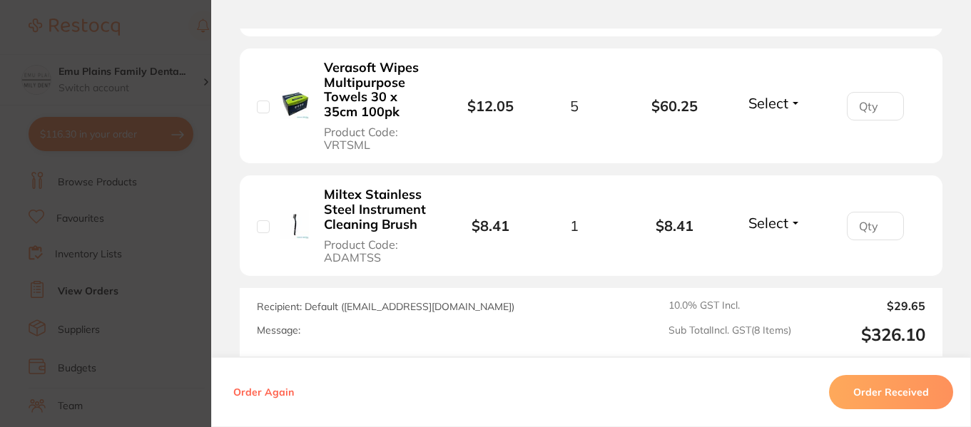
scroll to position [1159, 0]
click at [185, 228] on section "Order ID: Restocq- 88418 Order Information Accepted Order Date [DATE] 10:35 Sup…" at bounding box center [485, 213] width 971 height 427
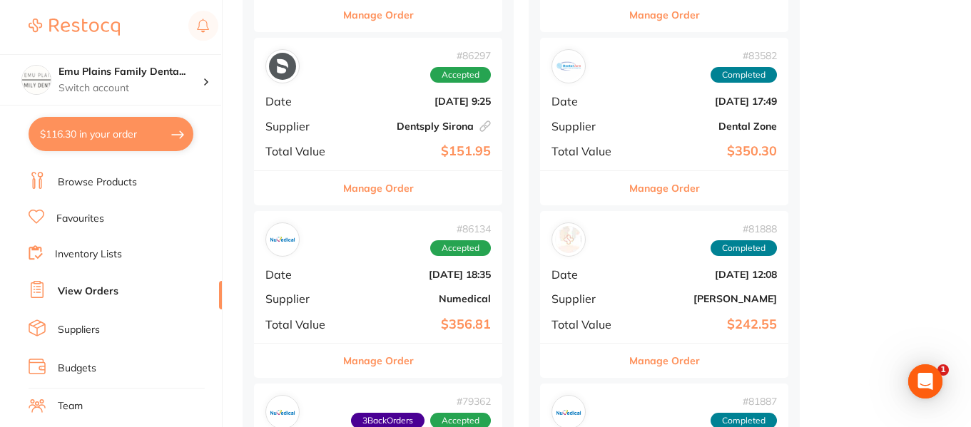
scroll to position [1026, 0]
click at [640, 299] on b "[PERSON_NAME]" at bounding box center [705, 299] width 143 height 11
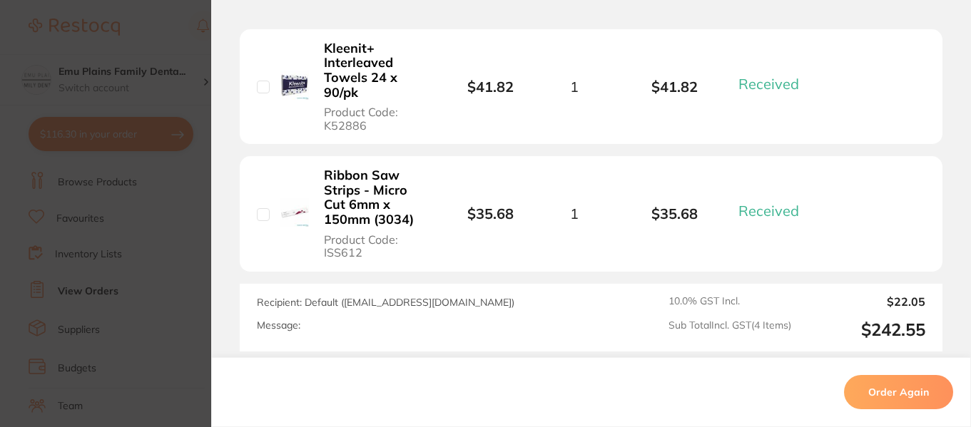
scroll to position [714, 0]
click at [188, 88] on section "Order ID: Restocq- 81888 Order Information 4 Received Completed Order Date Jun …" at bounding box center [485, 213] width 971 height 427
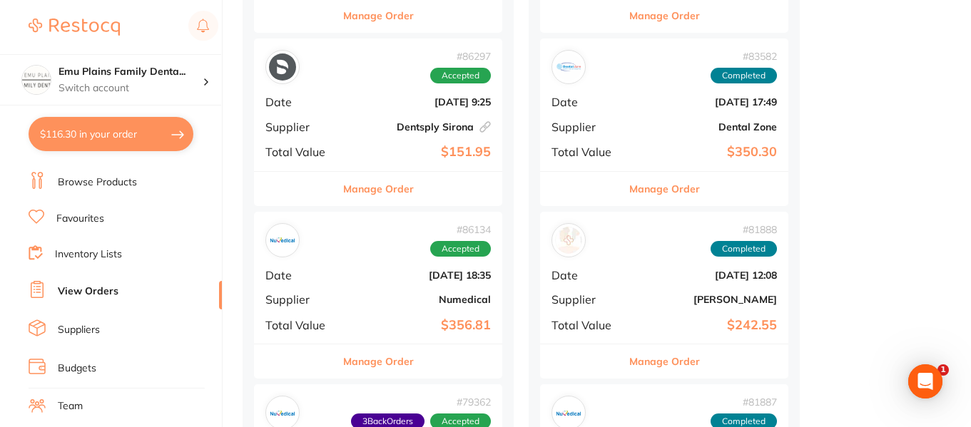
click at [106, 253] on link "Inventory Lists" at bounding box center [88, 255] width 67 height 14
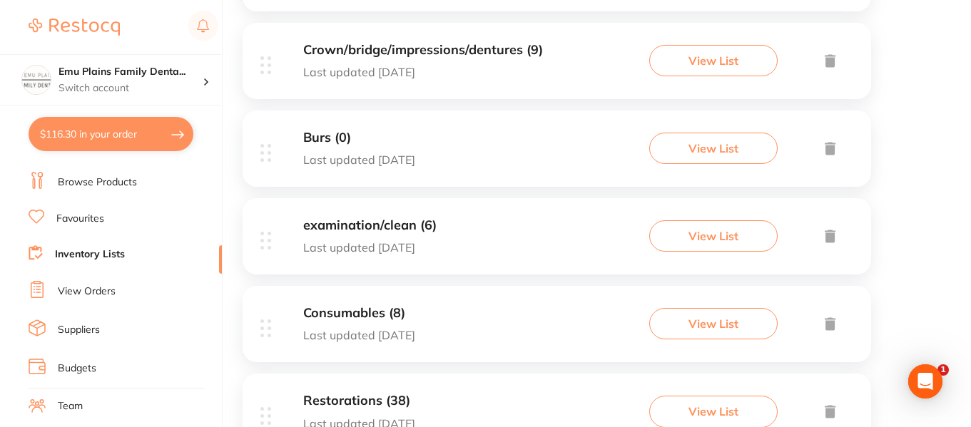
scroll to position [627, 0]
click at [451, 238] on div "examination/clean (6) Last updated [DATE] View List" at bounding box center [557, 236] width 629 height 76
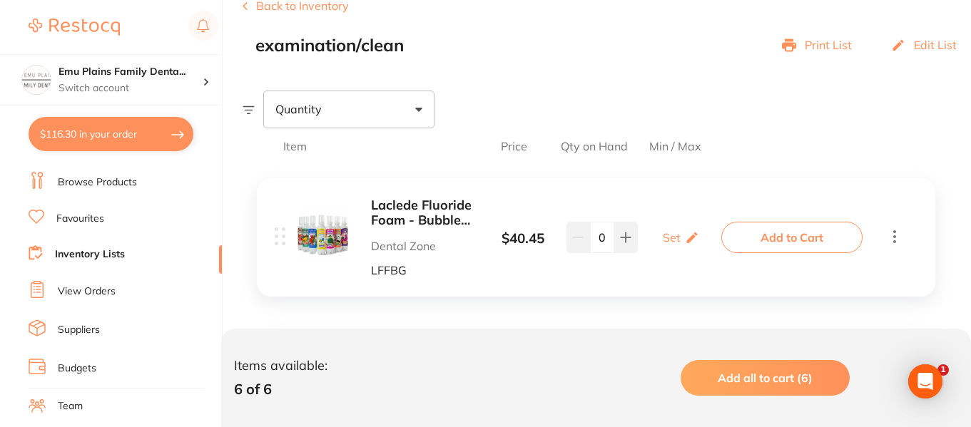
scroll to position [169, 0]
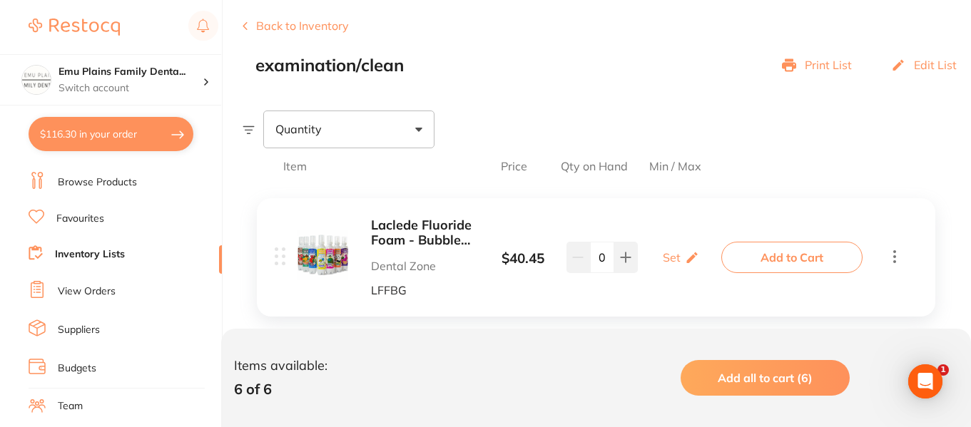
click at [114, 186] on link "Browse Products" at bounding box center [97, 183] width 79 height 14
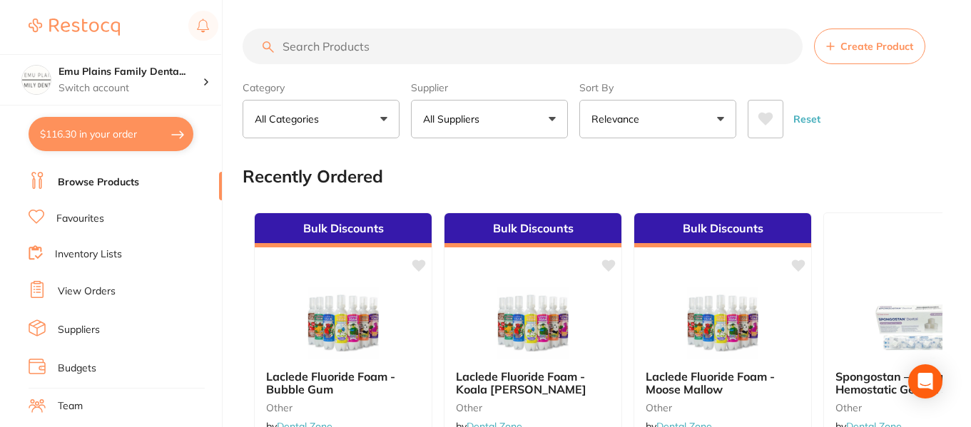
click at [410, 48] on input "search" at bounding box center [523, 47] width 560 height 36
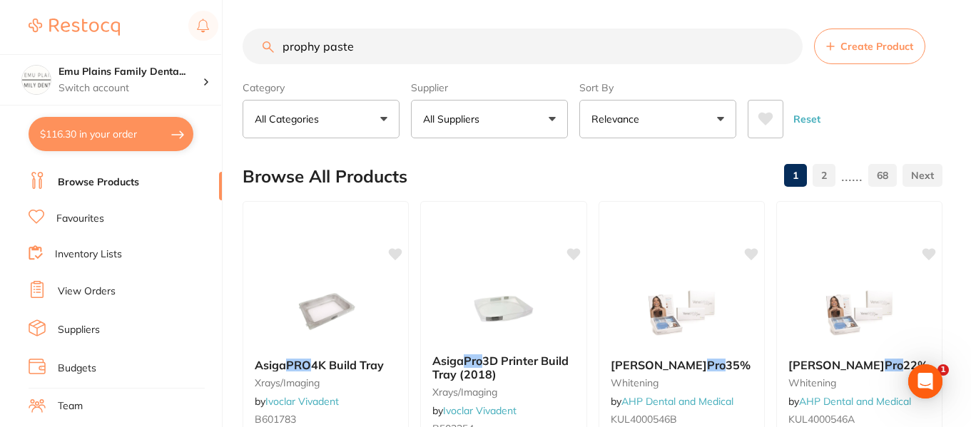
type input "prophy paste"
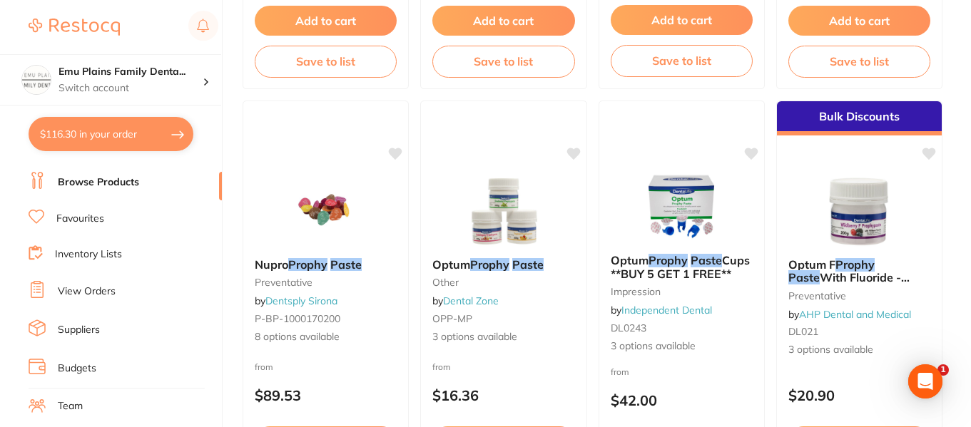
scroll to position [945, 0]
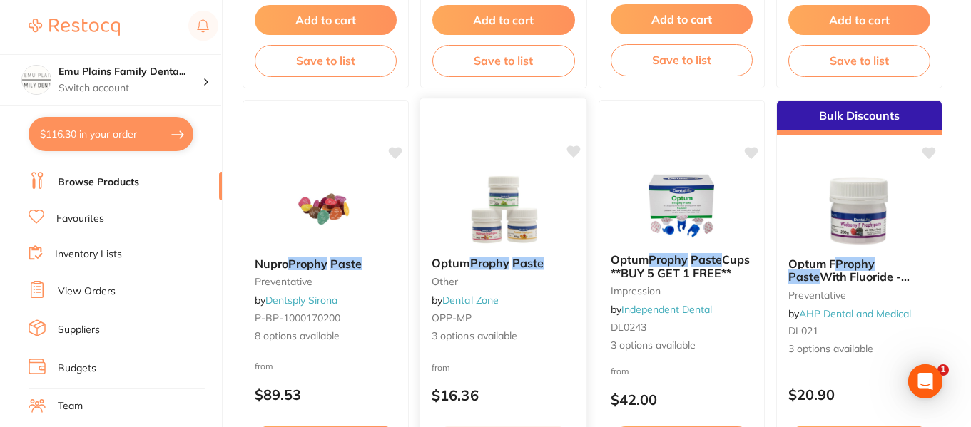
click at [512, 212] on img at bounding box center [503, 209] width 93 height 72
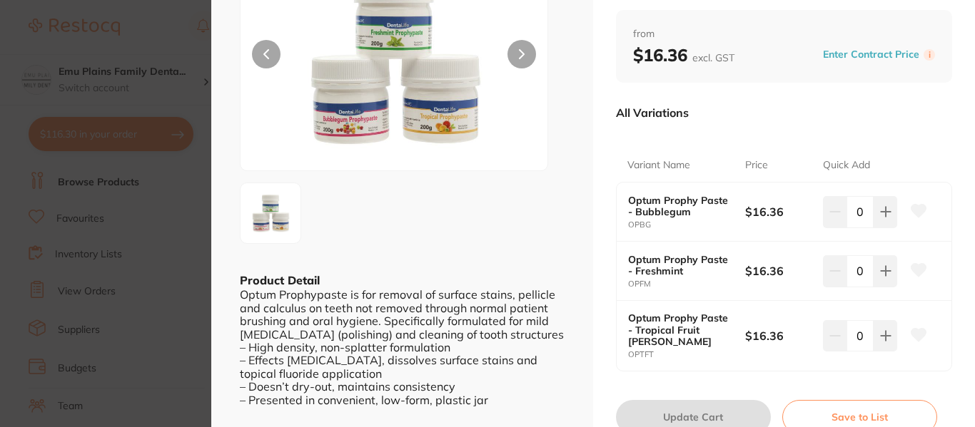
scroll to position [146, 0]
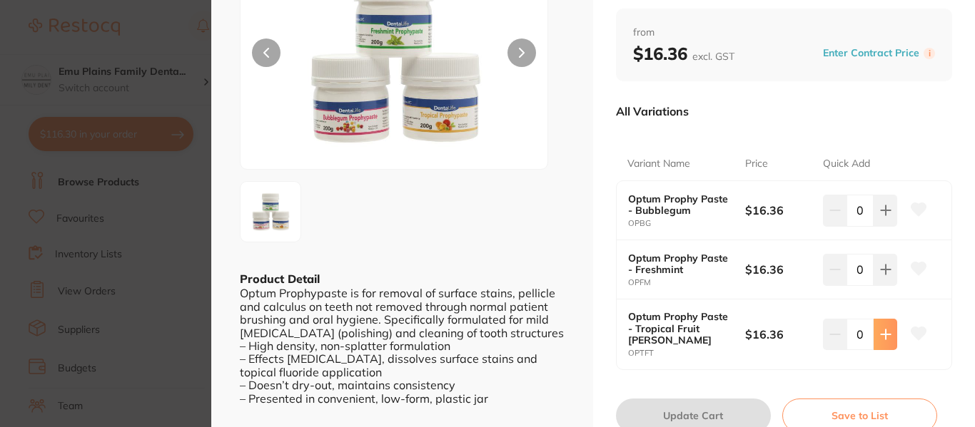
click at [883, 333] on icon at bounding box center [885, 334] width 11 height 11
type input "1"
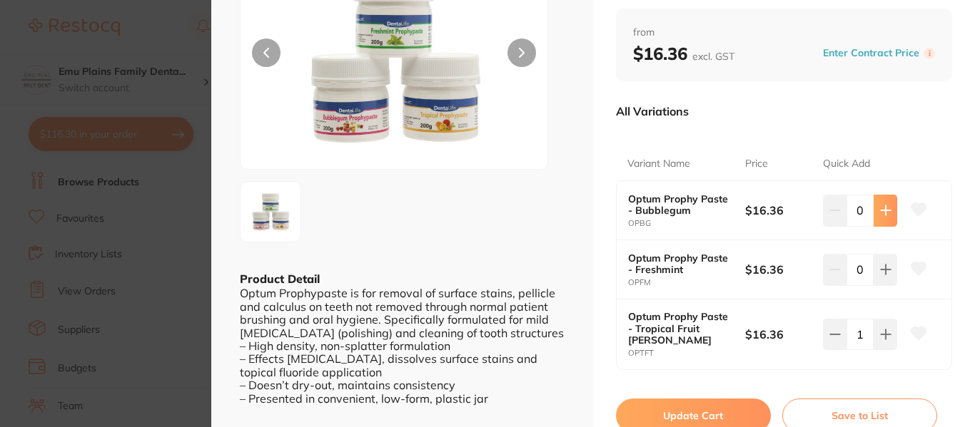
click at [886, 213] on icon at bounding box center [885, 210] width 11 height 11
type input "1"
click at [885, 333] on icon at bounding box center [885, 334] width 11 height 11
type input "2"
click at [702, 399] on button "Update Cart" at bounding box center [693, 416] width 155 height 34
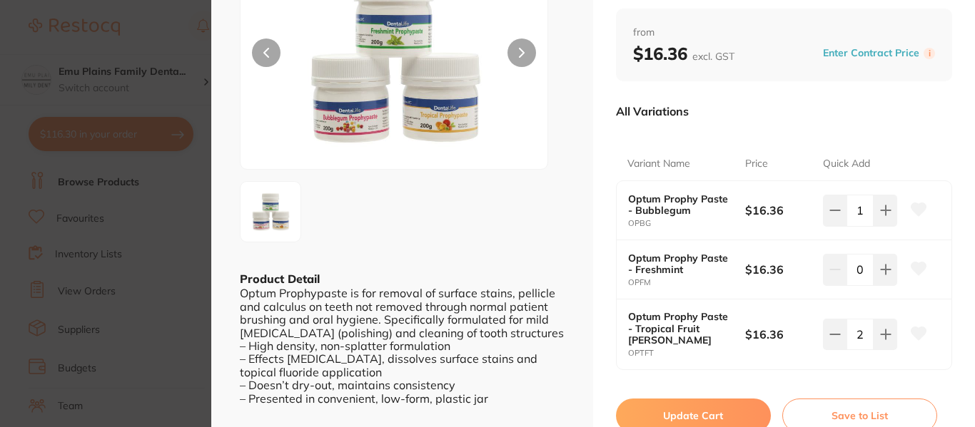
checkbox input "false"
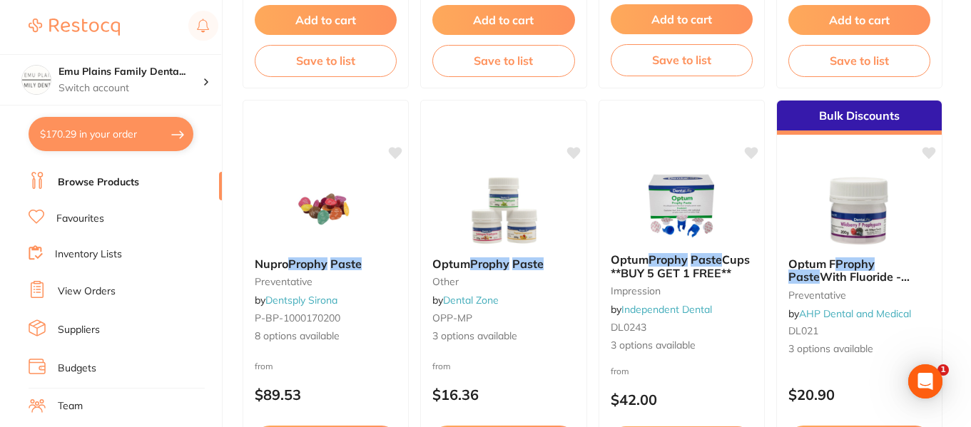
click at [131, 125] on button "$170.29 in your order" at bounding box center [111, 134] width 165 height 34
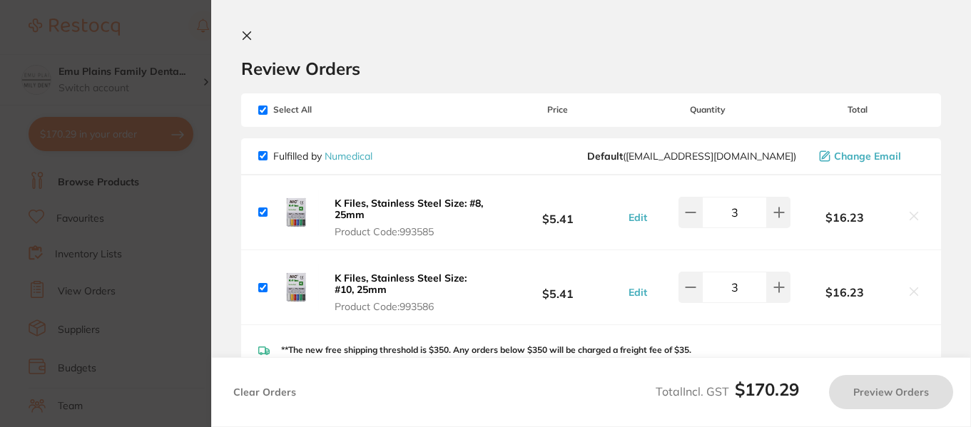
checkbox input "true"
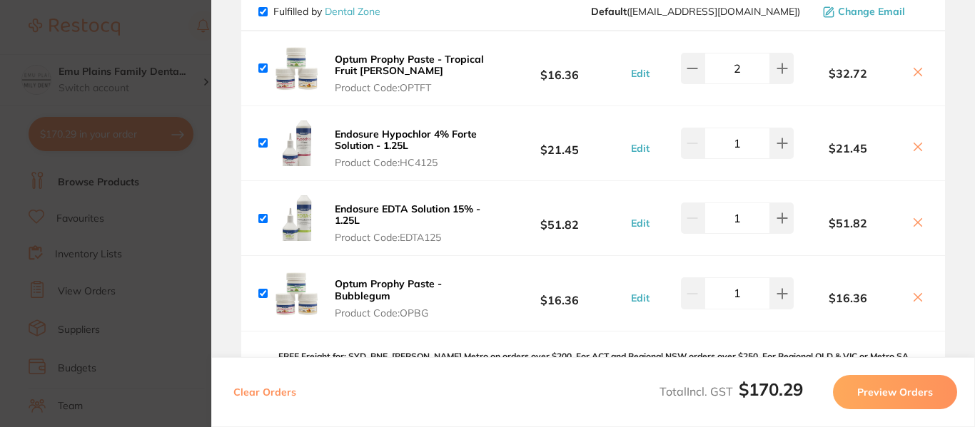
scroll to position [498, 0]
click at [916, 148] on icon at bounding box center [917, 147] width 11 height 11
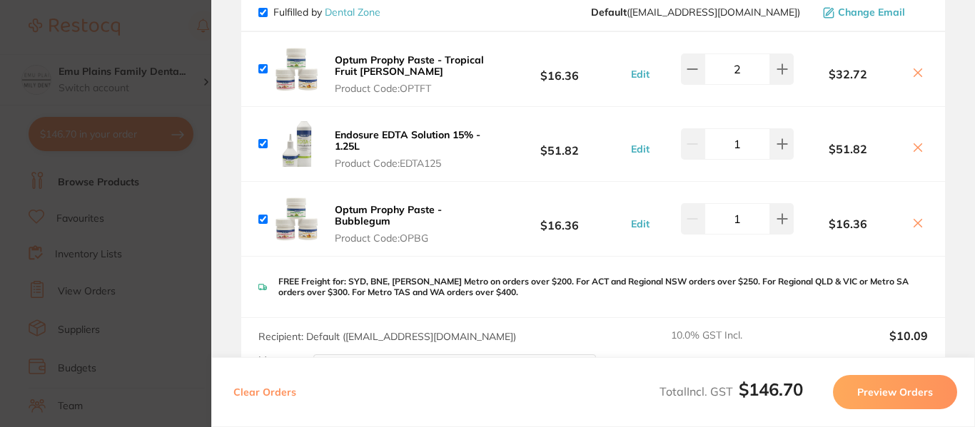
click at [916, 148] on icon at bounding box center [917, 147] width 11 height 11
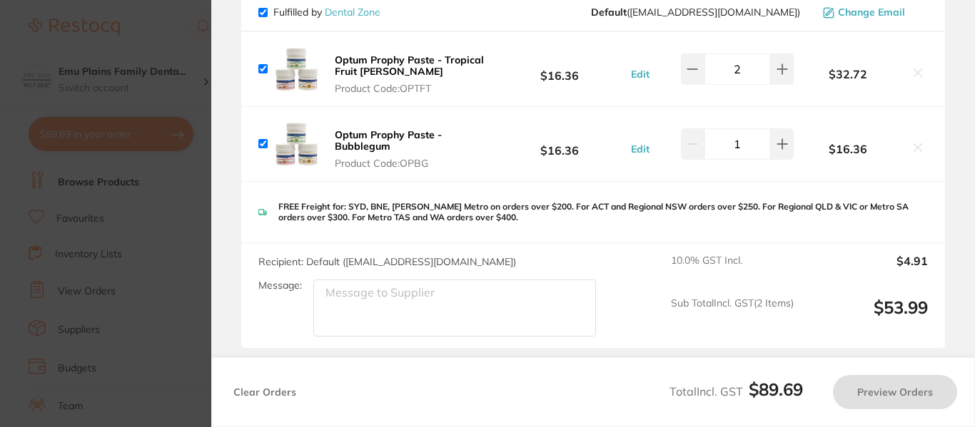
checkbox input "true"
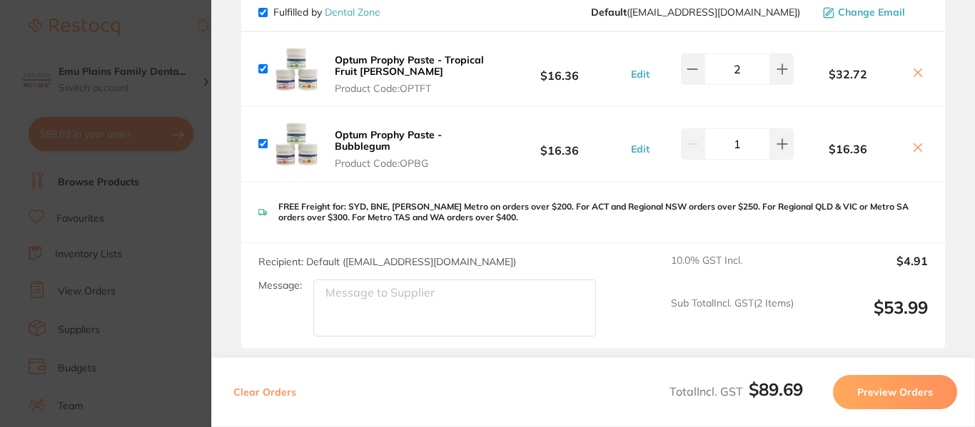
click at [162, 29] on section "Update RRP Set your pre negotiated price for this item. Item Agreed RRP (excl. …" at bounding box center [487, 213] width 975 height 427
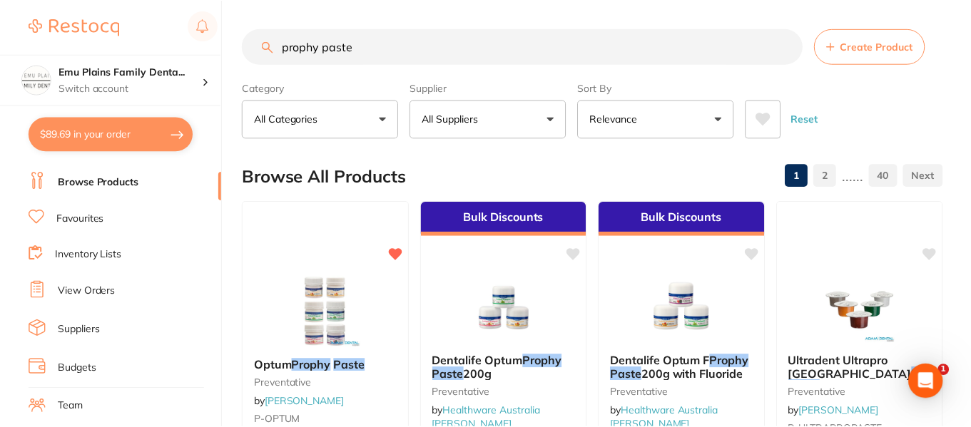
scroll to position [945, 0]
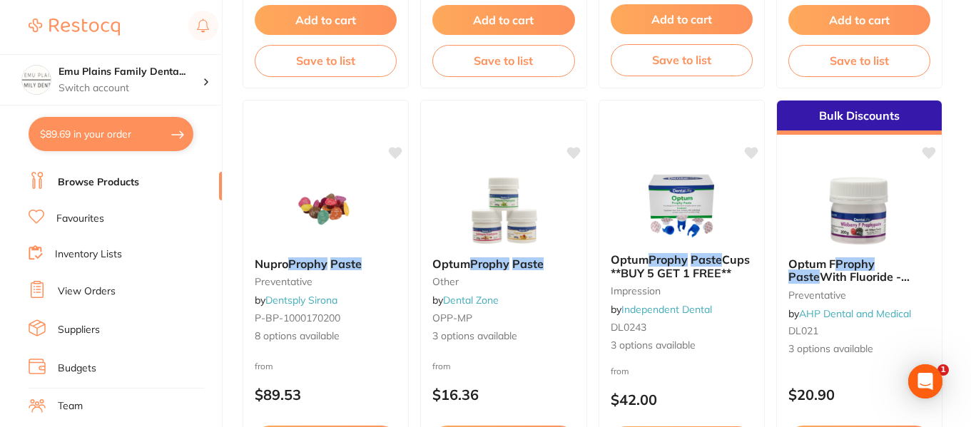
click at [101, 253] on link "Inventory Lists" at bounding box center [88, 255] width 67 height 14
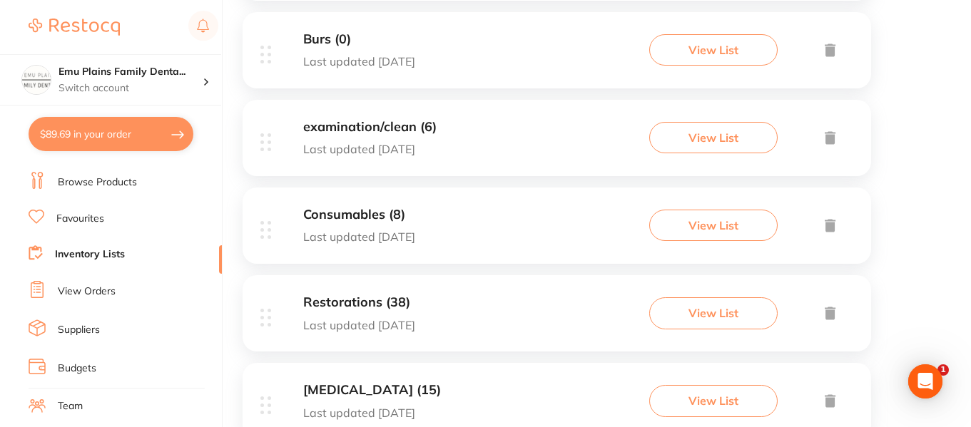
scroll to position [715, 0]
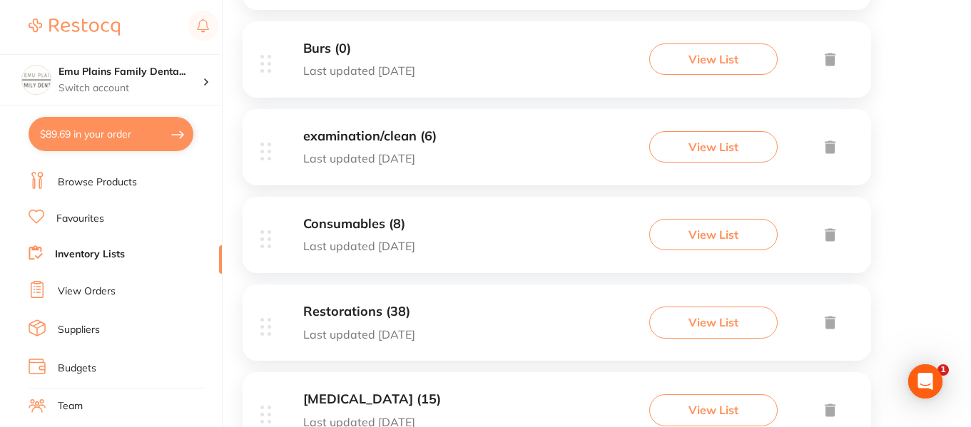
click at [396, 238] on div "Consumables (8) Last updated 14 days ago" at bounding box center [359, 235] width 112 height 36
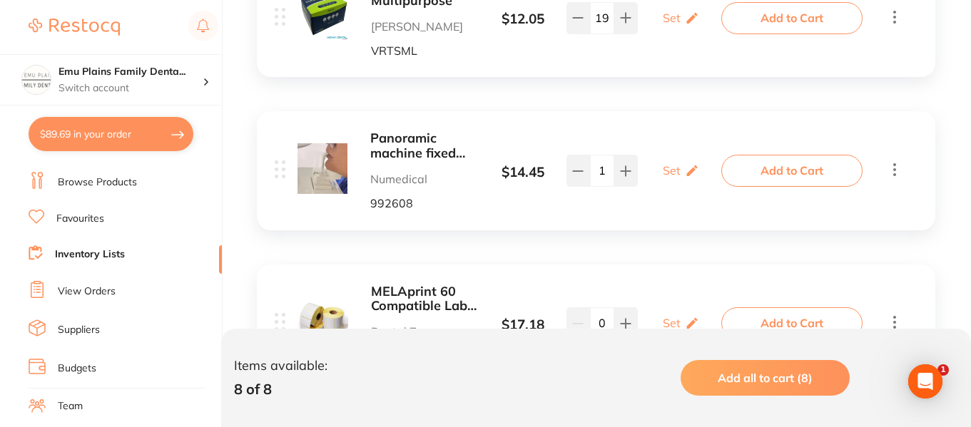
scroll to position [1287, 0]
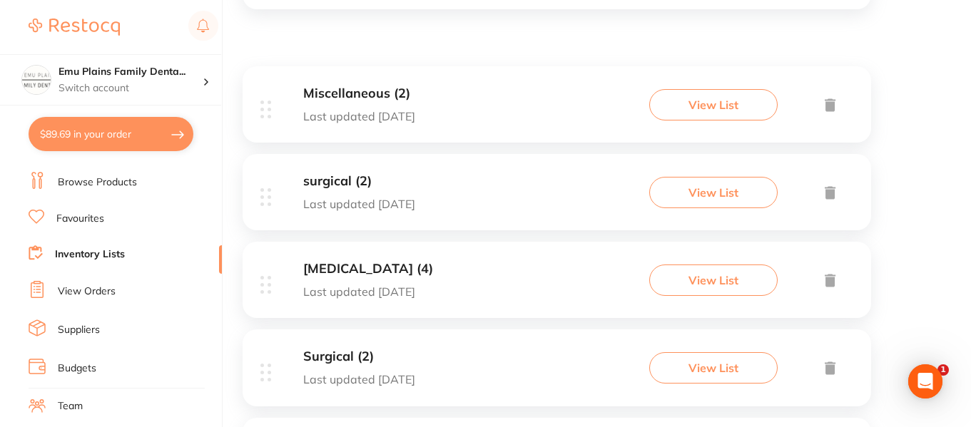
scroll to position [232, 0]
click at [452, 199] on div "surgical (2) Last updated 95 days ago View List" at bounding box center [557, 191] width 629 height 76
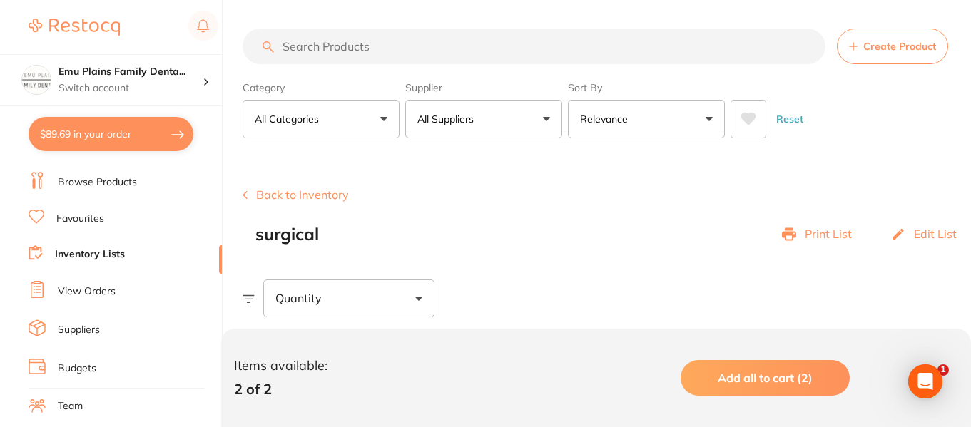
click at [100, 288] on link "View Orders" at bounding box center [87, 292] width 58 height 14
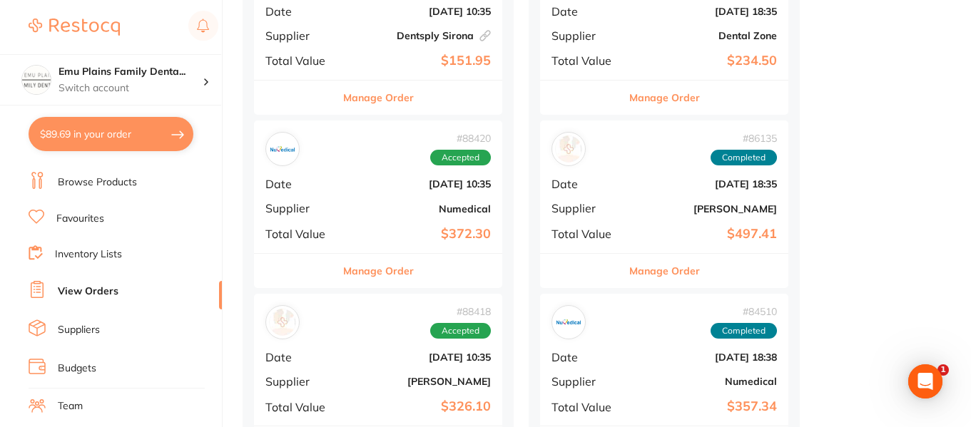
scroll to position [784, 0]
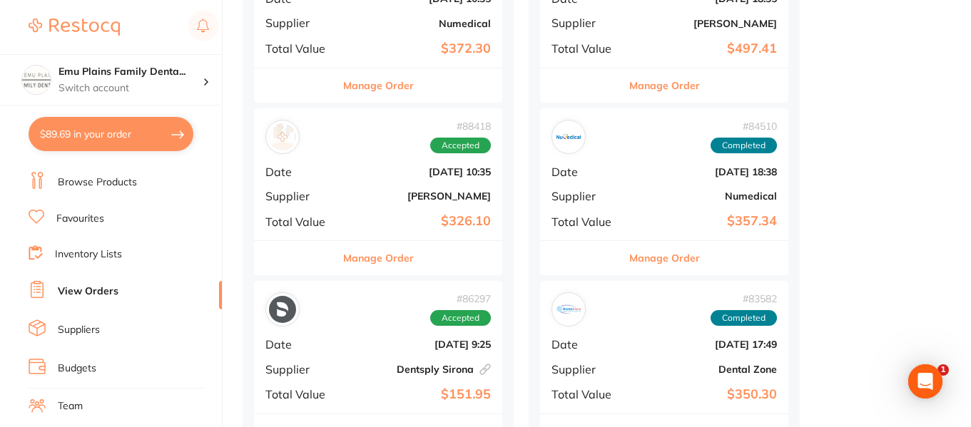
click at [374, 190] on div "# 88418 Accepted Date [DATE] 10:35 Supplier [PERSON_NAME] Total Value $326.10" at bounding box center [378, 174] width 248 height 132
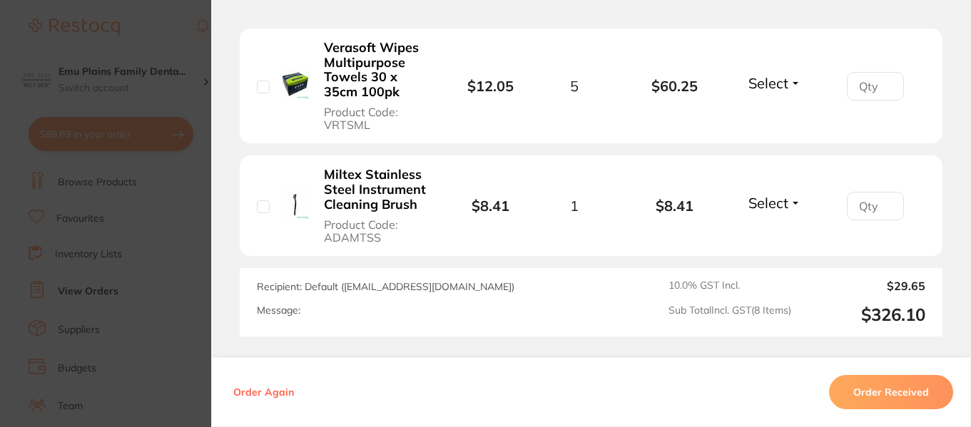
scroll to position [1181, 0]
click at [179, 93] on section "Order ID: Restocq- 88418 Order Information Accepted Order Date [DATE] 10:35 Sup…" at bounding box center [485, 213] width 971 height 427
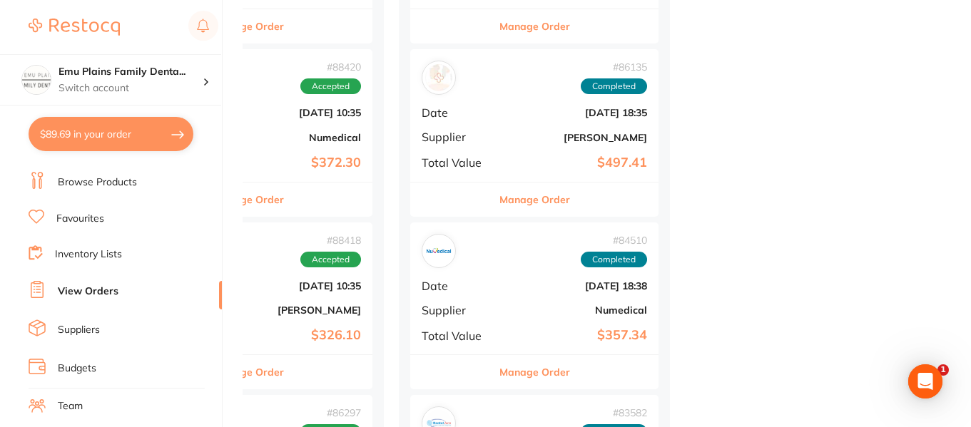
scroll to position [671, 0]
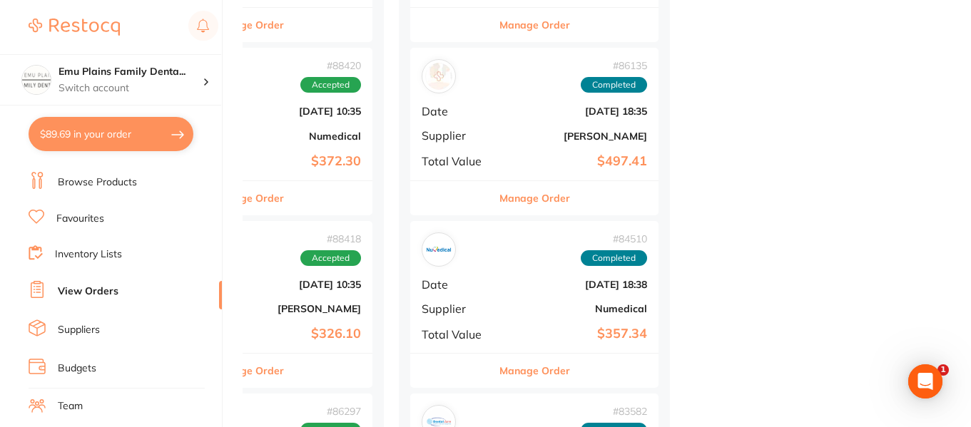
click at [517, 163] on b "$497.41" at bounding box center [576, 161] width 143 height 15
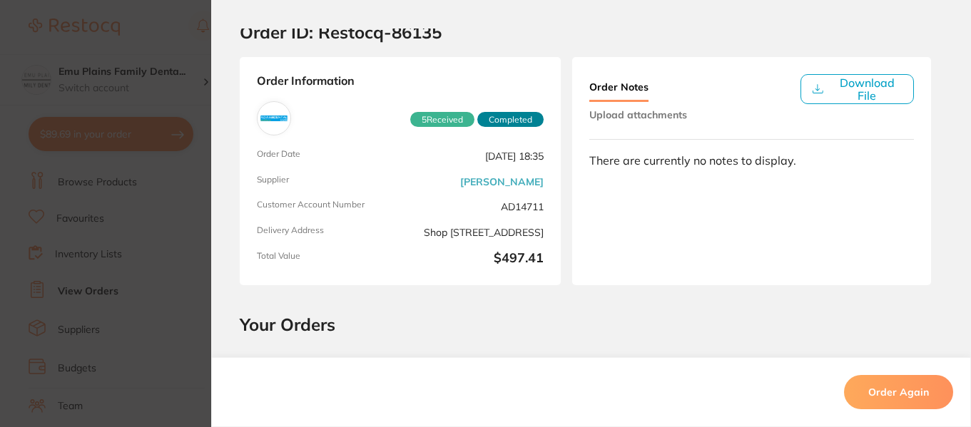
scroll to position [13, 0]
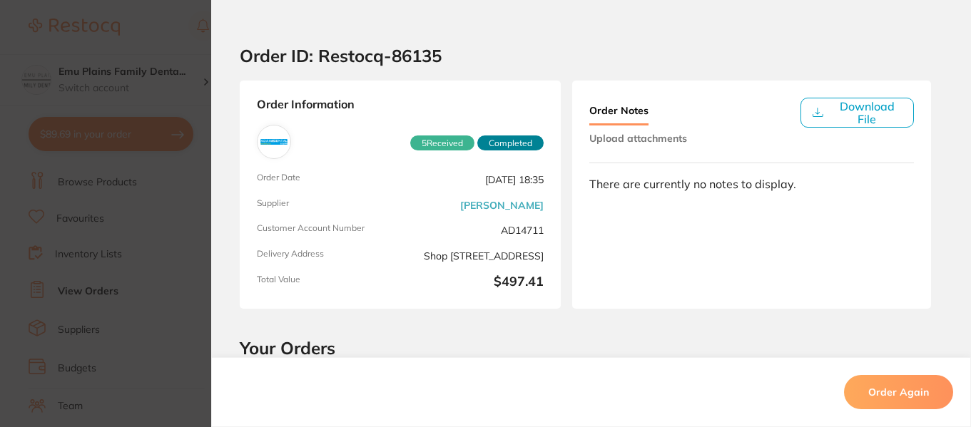
click at [183, 46] on section "Order ID: Restocq- 86135 Order Information 5 Received Completed Order Date Jul …" at bounding box center [485, 213] width 971 height 427
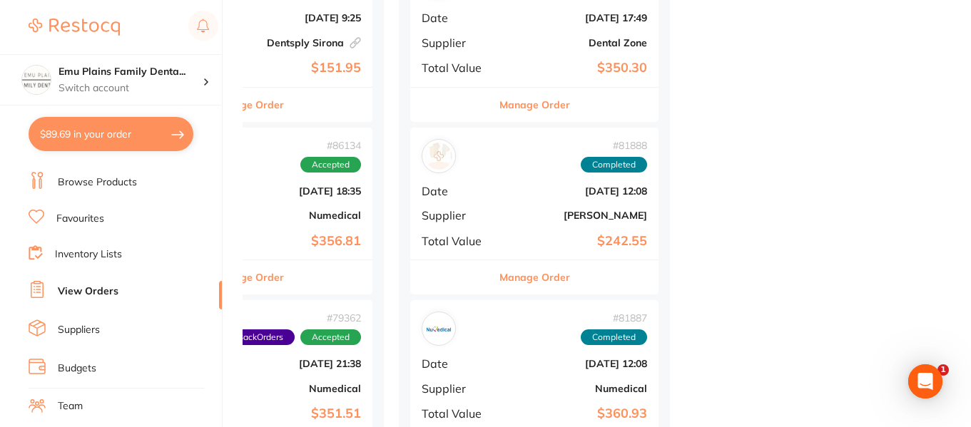
scroll to position [1112, 0]
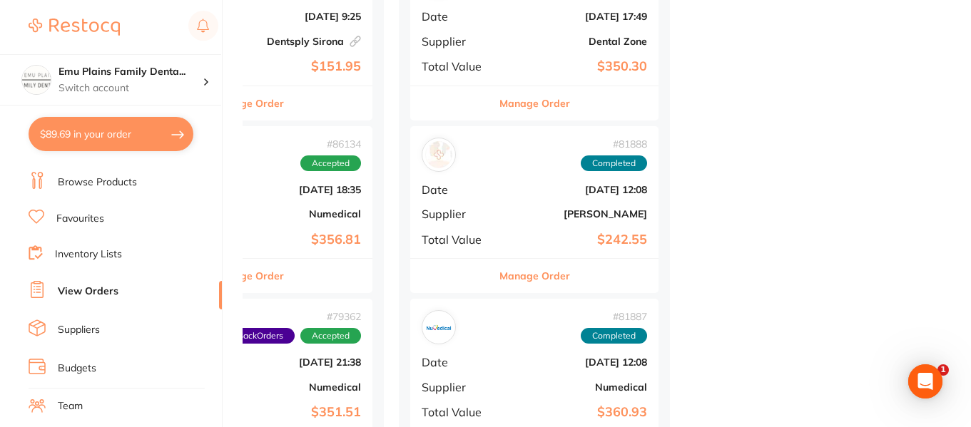
click at [520, 213] on b "[PERSON_NAME]" at bounding box center [576, 213] width 143 height 11
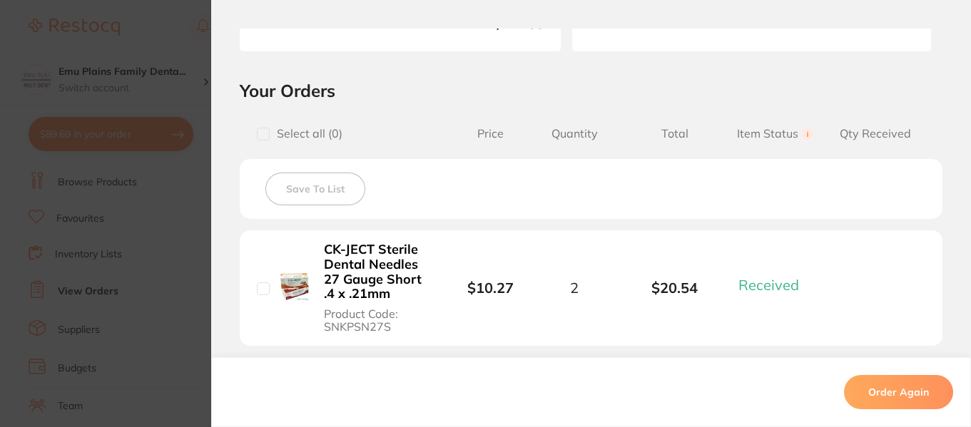
scroll to position [266, 0]
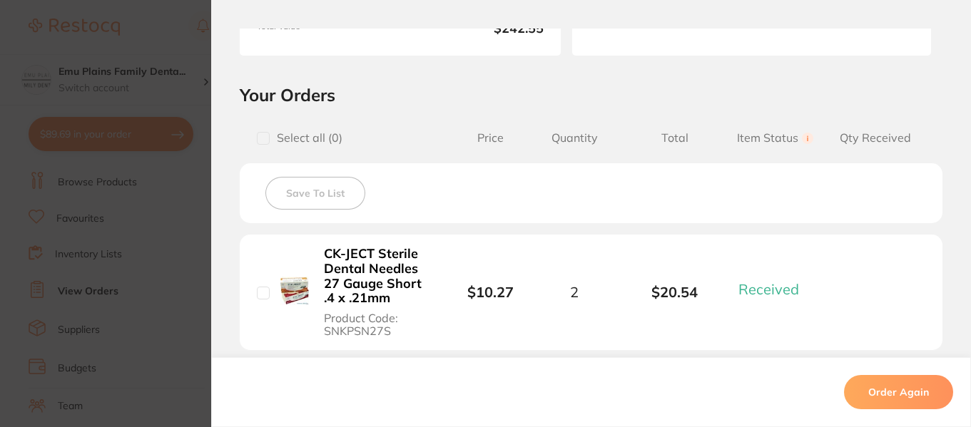
click at [156, 34] on section "Order ID: Restocq- 81888 Order Information 4 Received Completed Order Date Jun …" at bounding box center [485, 213] width 971 height 427
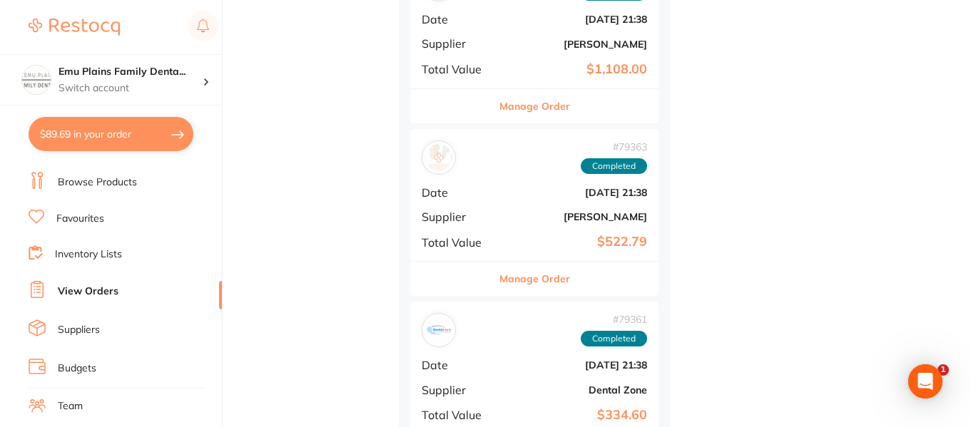
scroll to position [1976, 0]
click at [544, 222] on div "# 79363 Completed Date May 10 2025, 21:38 Supplier Adam Dental Total Value $522…" at bounding box center [534, 194] width 248 height 132
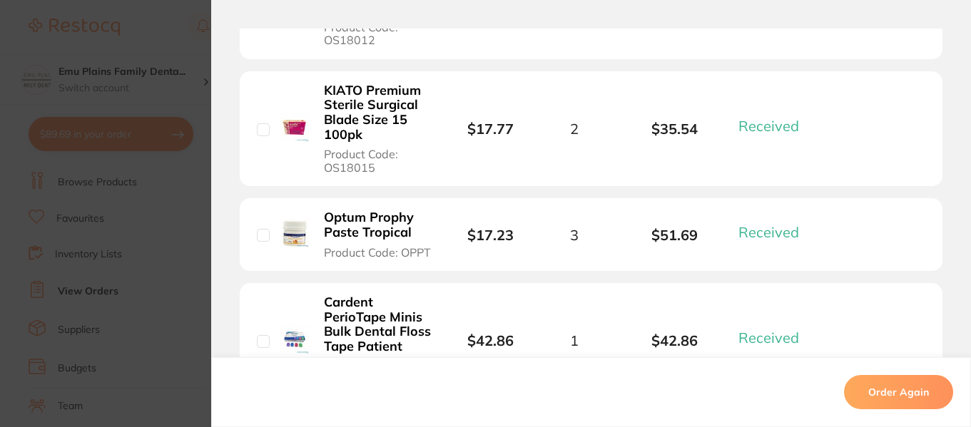
scroll to position [541, 0]
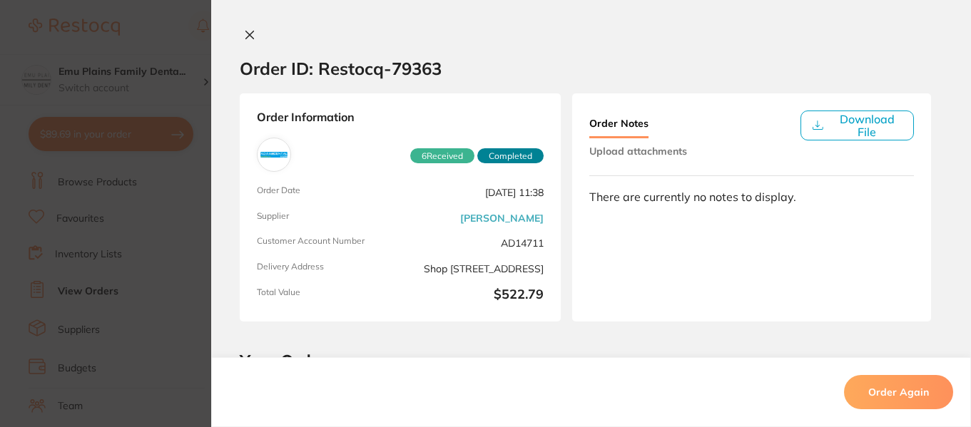
scroll to position [1430, 0]
click at [178, 37] on section "Order ID: Restocq- 79363 Order Information 6 Received Completed Order Date [DAT…" at bounding box center [485, 213] width 971 height 427
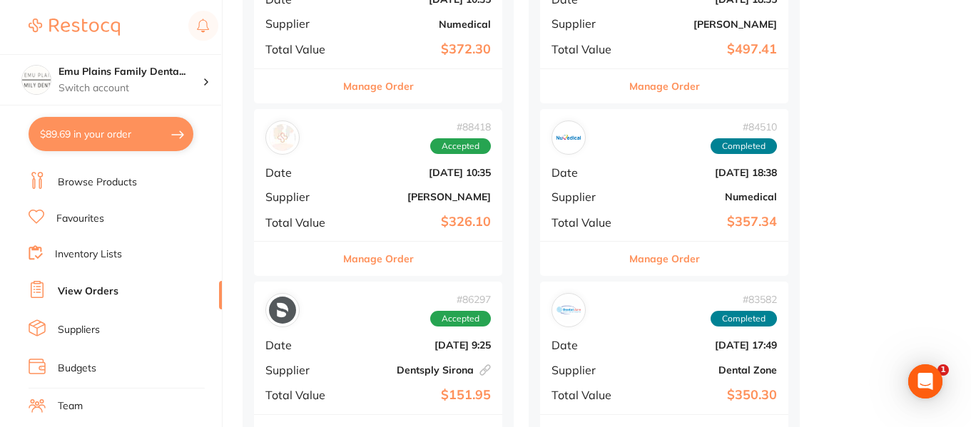
scroll to position [784, 0]
click at [386, 178] on div "# 88418 Accepted Date [DATE] 10:35 Supplier [PERSON_NAME] Total Value $326.10" at bounding box center [378, 174] width 248 height 132
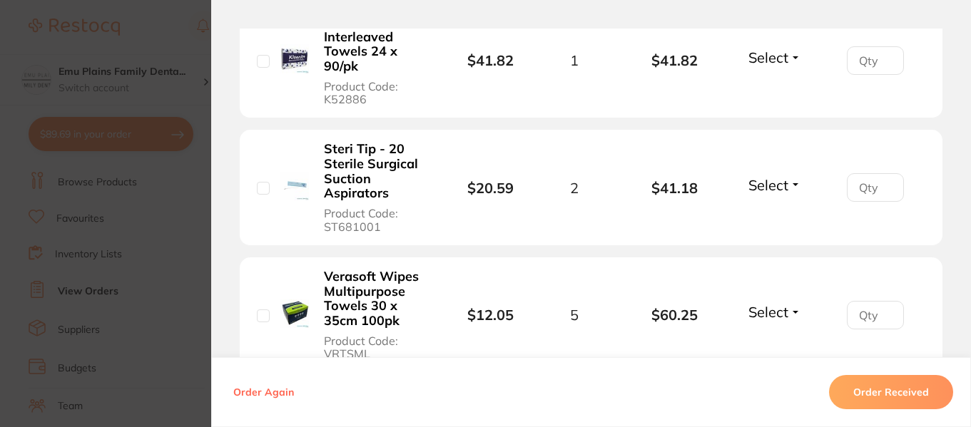
scroll to position [961, 0]
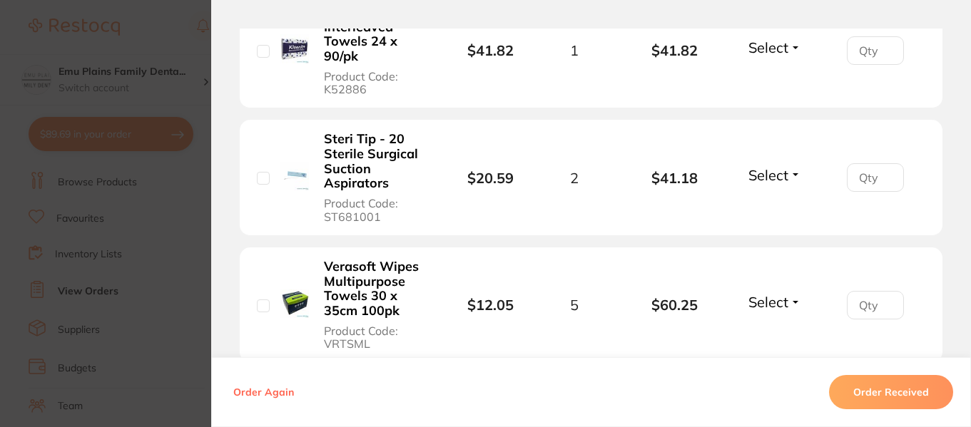
click at [360, 156] on b "Steri Tip - 20 Sterile Surgical Suction Aspirators" at bounding box center [378, 161] width 108 height 59
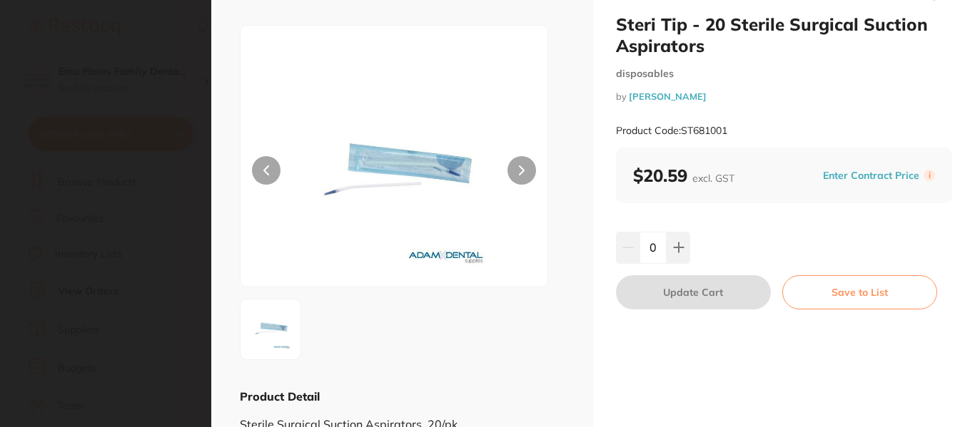
scroll to position [0, 0]
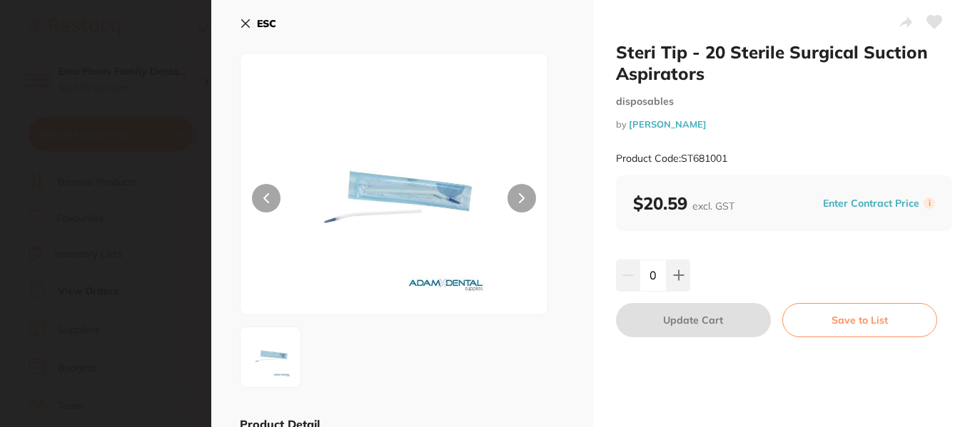
click at [250, 22] on icon at bounding box center [245, 23] width 11 height 11
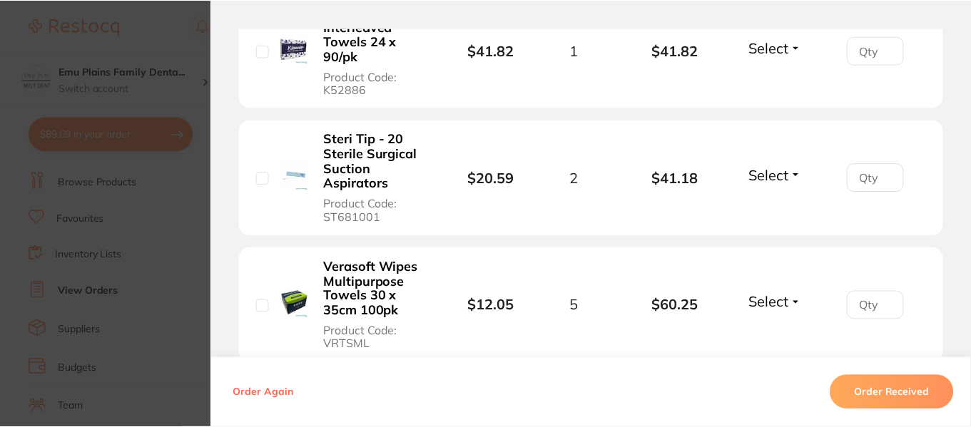
scroll to position [784, 0]
click at [169, 31] on section "Order ID: Restocq- 88418 Order Information Accepted Order Date [DATE] 10:35 Sup…" at bounding box center [485, 213] width 971 height 427
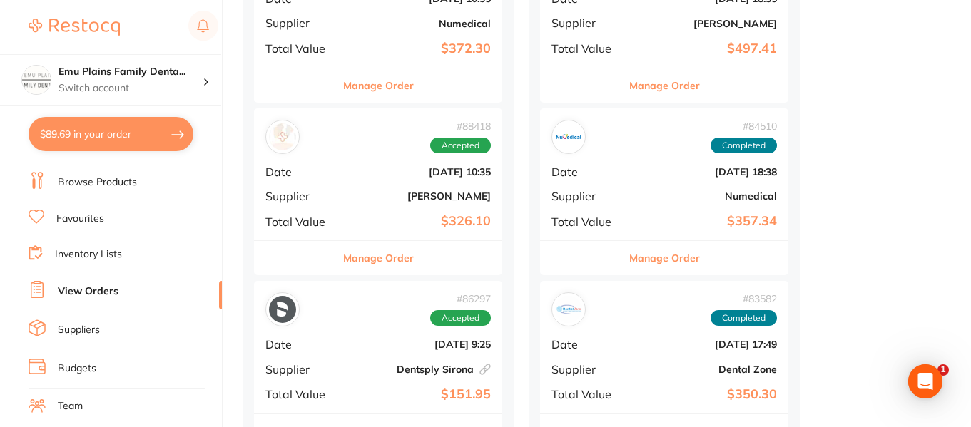
click at [185, 133] on button "$89.69 in your order" at bounding box center [111, 134] width 165 height 34
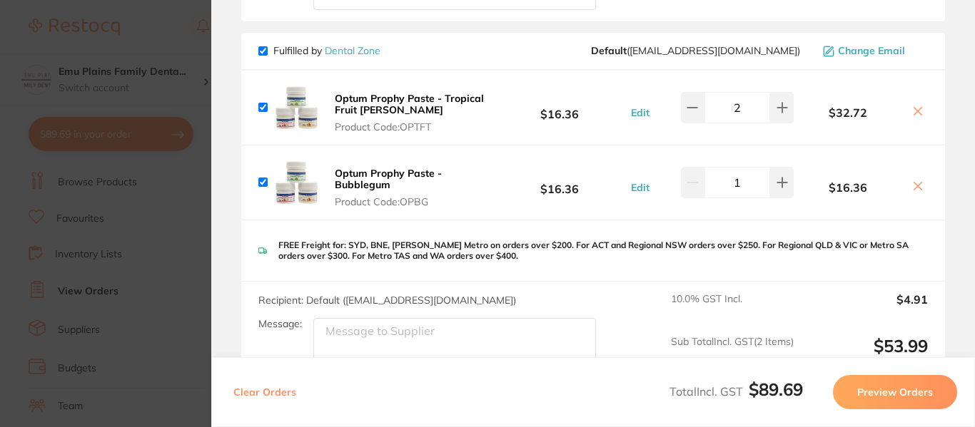
scroll to position [459, 0]
click at [918, 116] on icon at bounding box center [918, 112] width 8 height 8
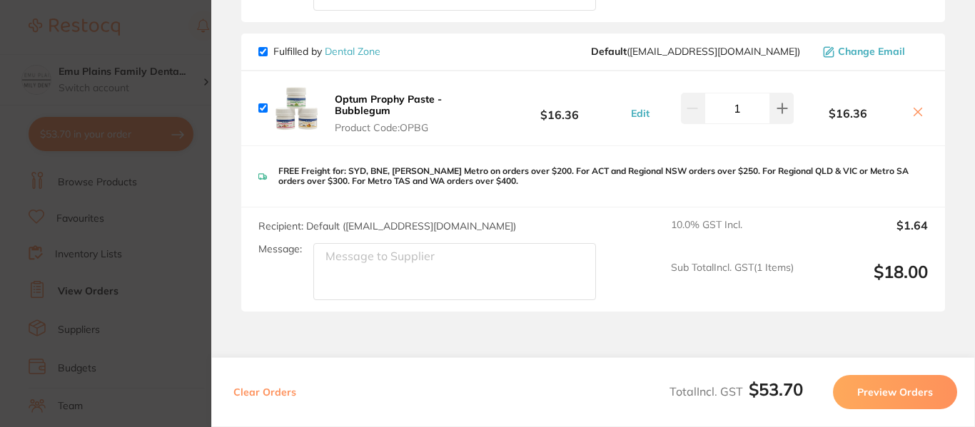
click at [918, 116] on icon at bounding box center [918, 112] width 8 height 8
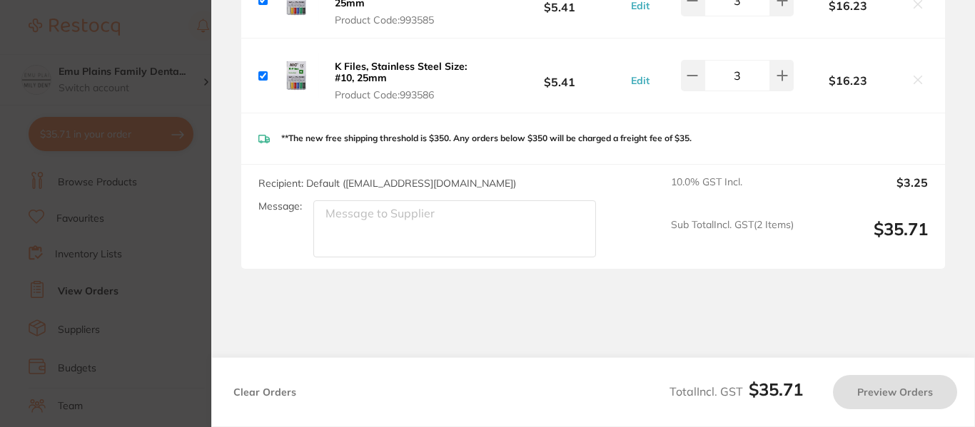
checkbox input "true"
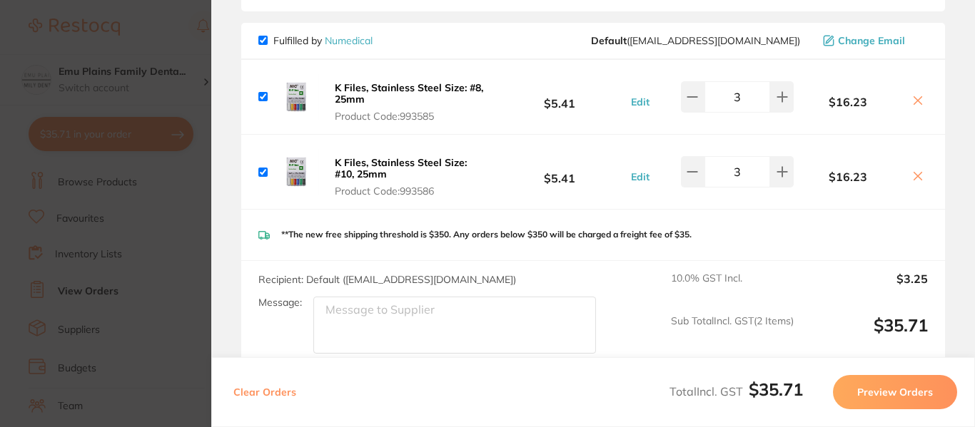
scroll to position [0, 0]
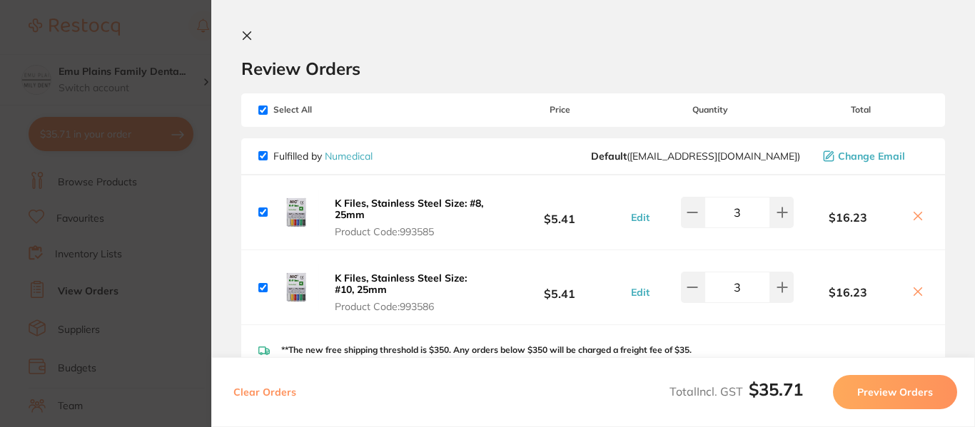
click at [248, 31] on icon at bounding box center [246, 35] width 11 height 11
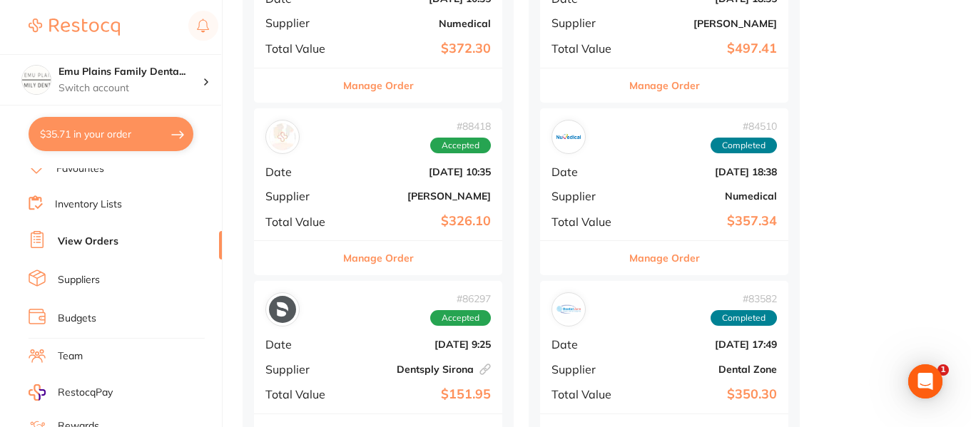
scroll to position [86, 0]
click at [106, 206] on link "Inventory Lists" at bounding box center [88, 204] width 67 height 14
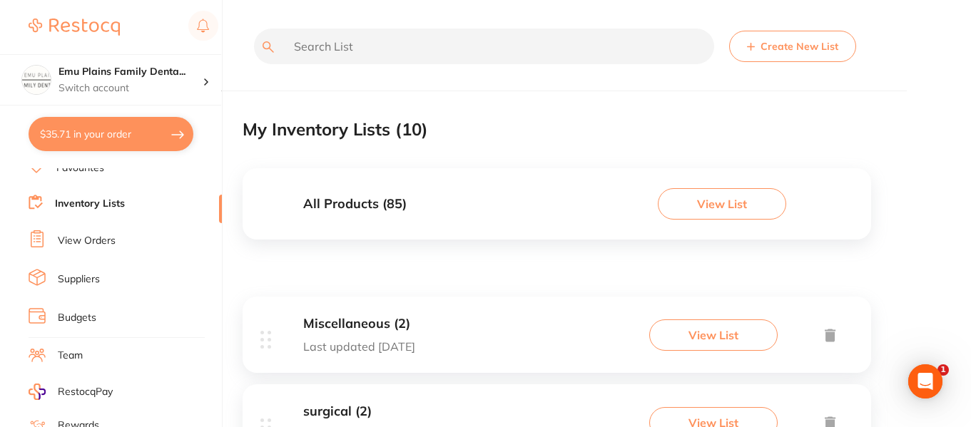
click at [388, 322] on h3 "Miscellaneous (2)" at bounding box center [359, 324] width 112 height 15
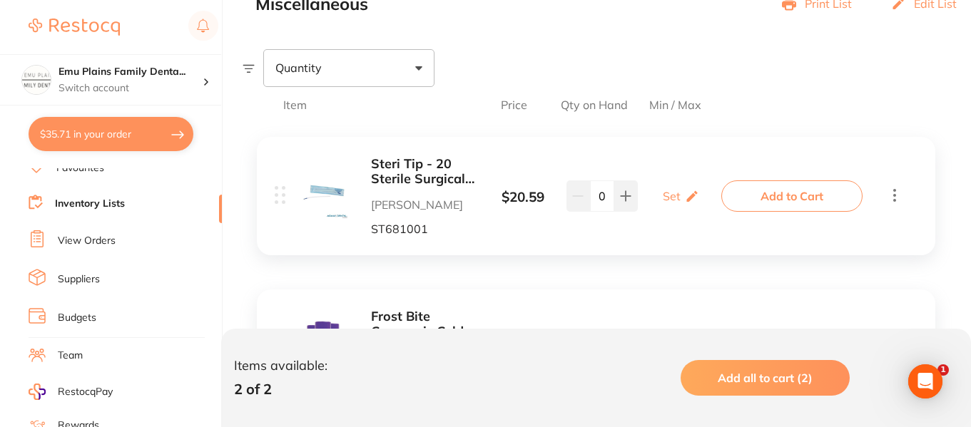
scroll to position [352, 0]
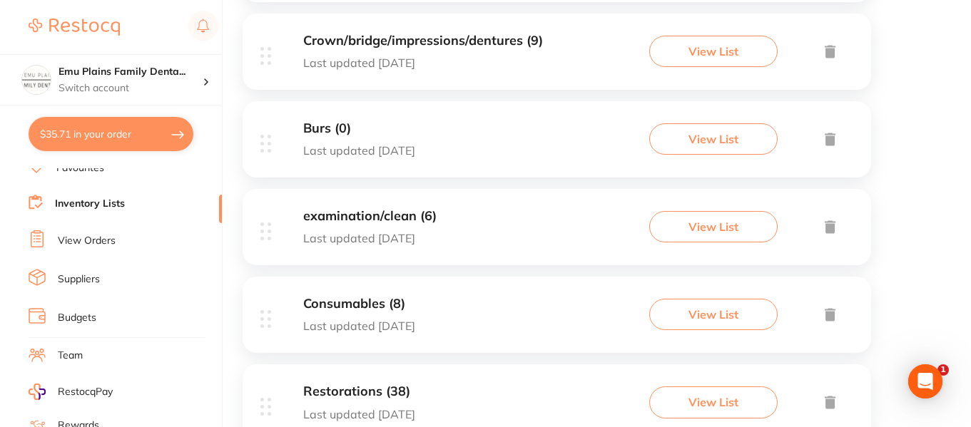
scroll to position [731, 0]
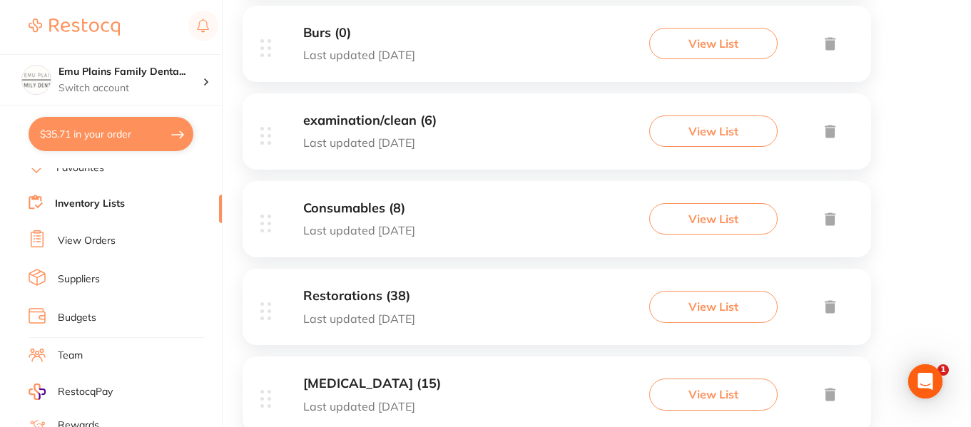
click at [350, 211] on h3 "Consumables (8)" at bounding box center [359, 208] width 112 height 15
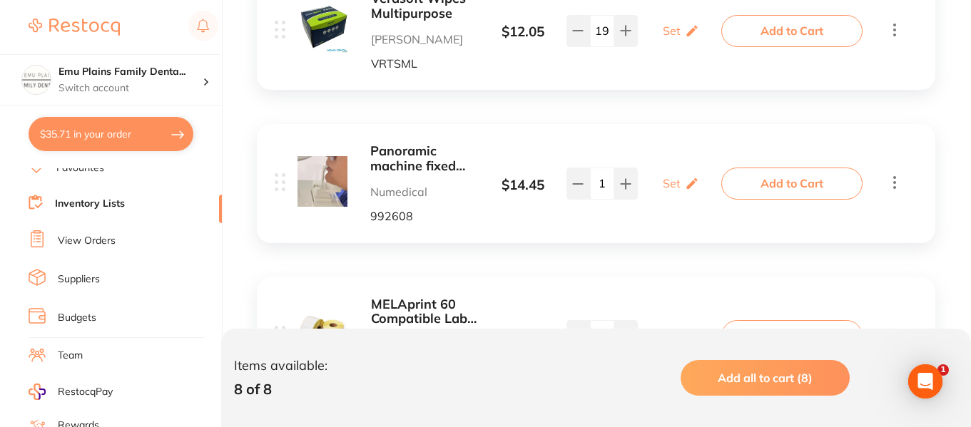
scroll to position [1287, 0]
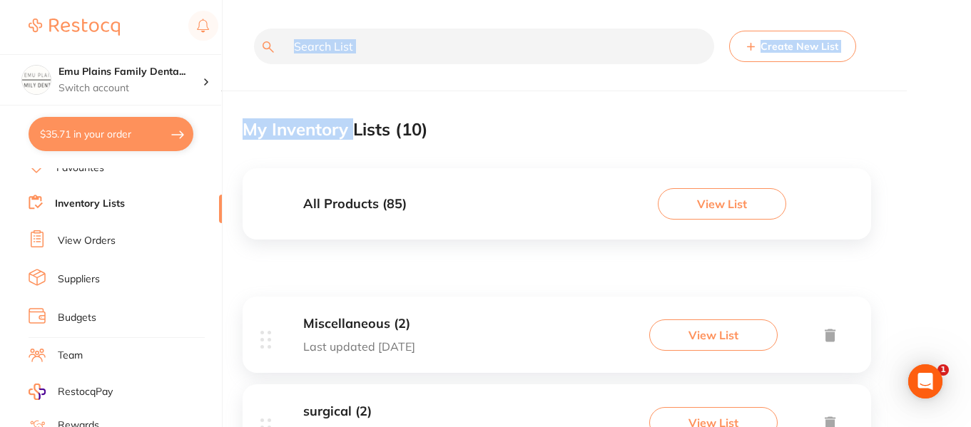
drag, startPoint x: 236, startPoint y: 156, endPoint x: 382, endPoint y: 183, distance: 148.2
click at [382, 183] on div "$35.71 Emu Plains Family Denta... Switch account Emu Plains Family Dental $35.7…" at bounding box center [485, 213] width 971 height 427
click at [539, 128] on div "My Inventory Lists ( 10 )" at bounding box center [557, 130] width 629 height 48
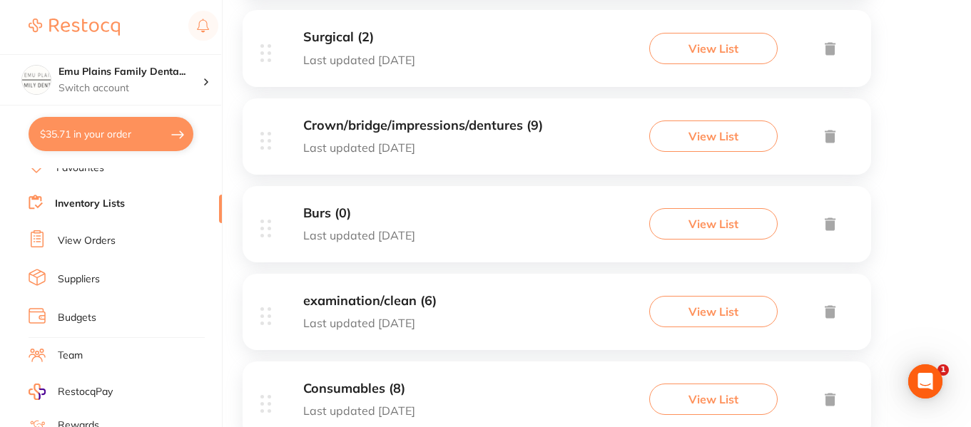
scroll to position [550, 0]
click at [467, 288] on div "examination/clean (6) Last updated [DATE] View List" at bounding box center [557, 313] width 629 height 76
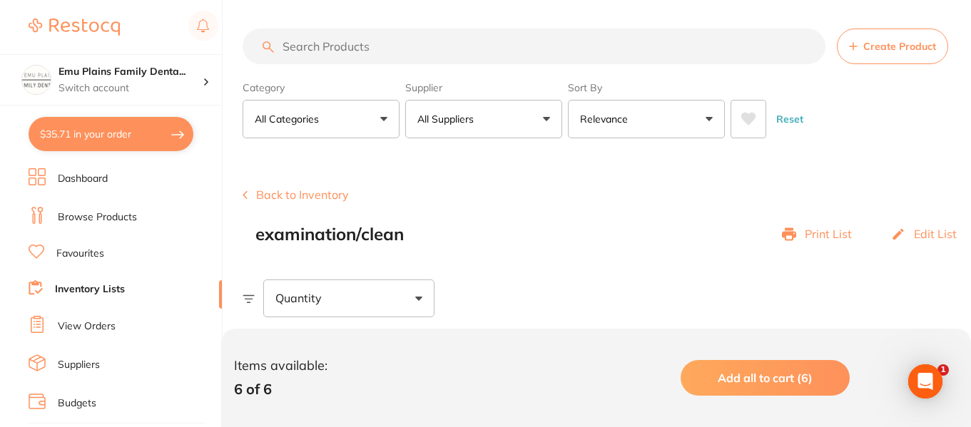
click at [83, 224] on link "Browse Products" at bounding box center [97, 218] width 79 height 14
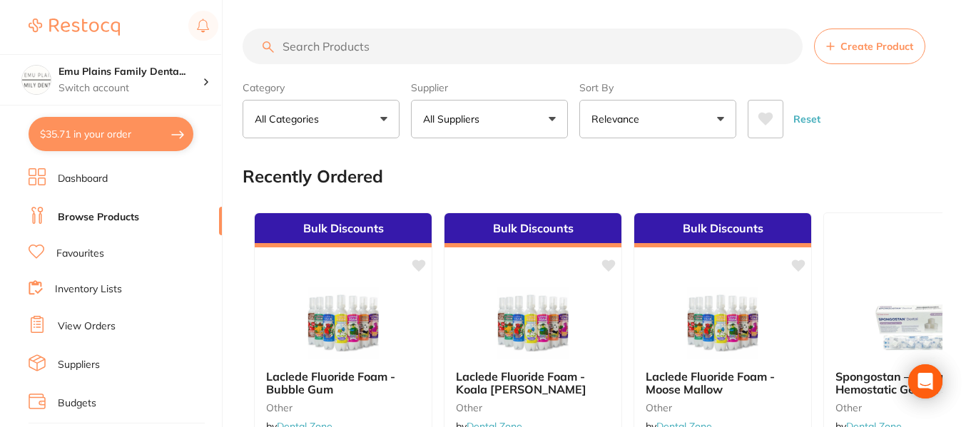
click at [401, 47] on input "search" at bounding box center [523, 47] width 560 height 36
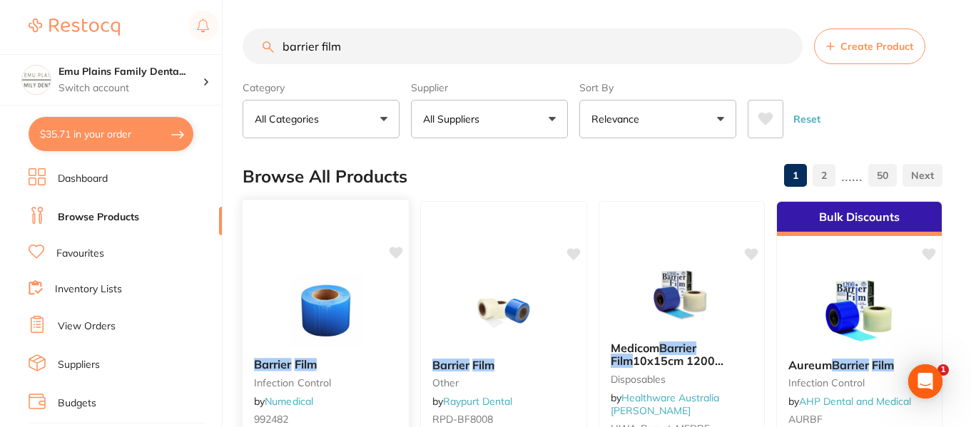
type input "barrier film"
